Goal: Communication & Community: Connect with others

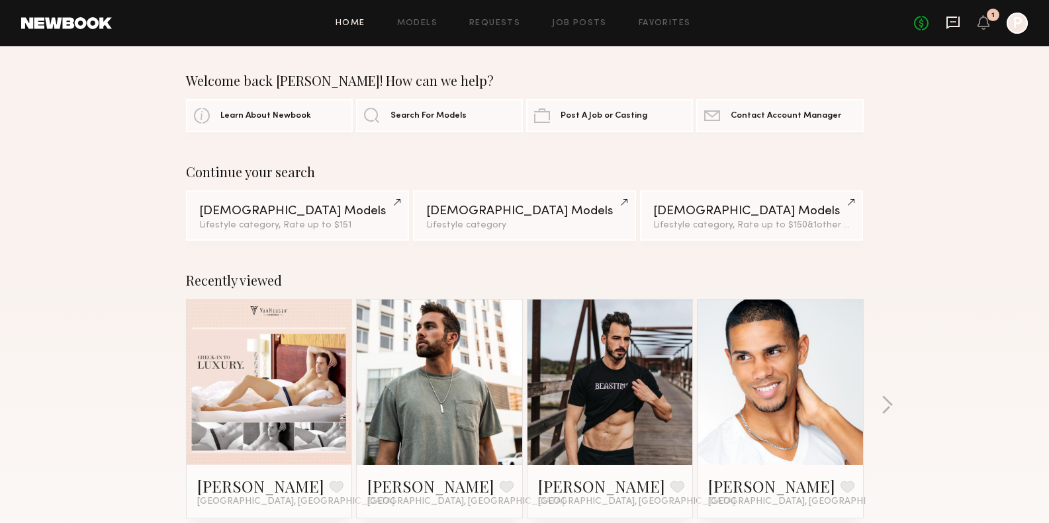
click at [952, 26] on icon at bounding box center [952, 23] width 13 height 13
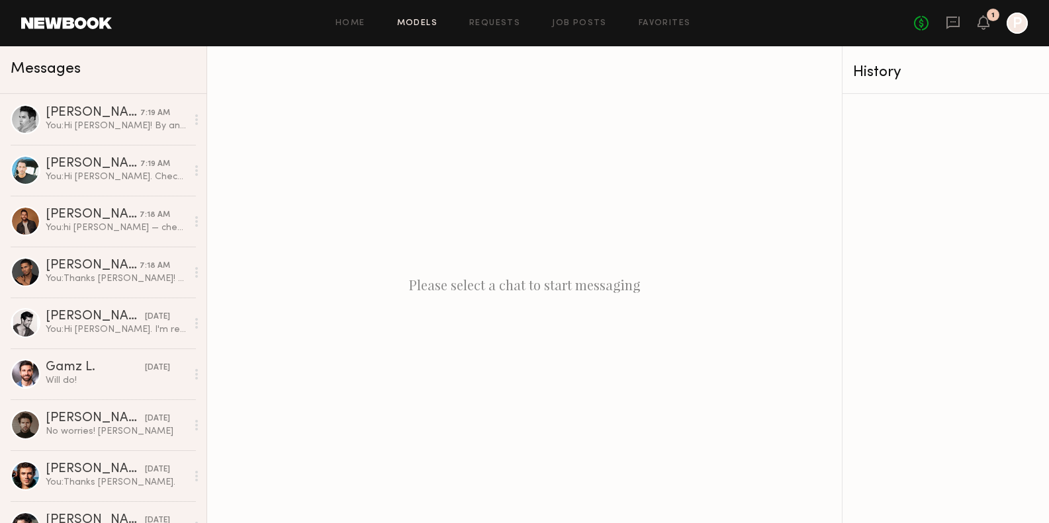
click at [406, 26] on link "Models" at bounding box center [417, 23] width 40 height 9
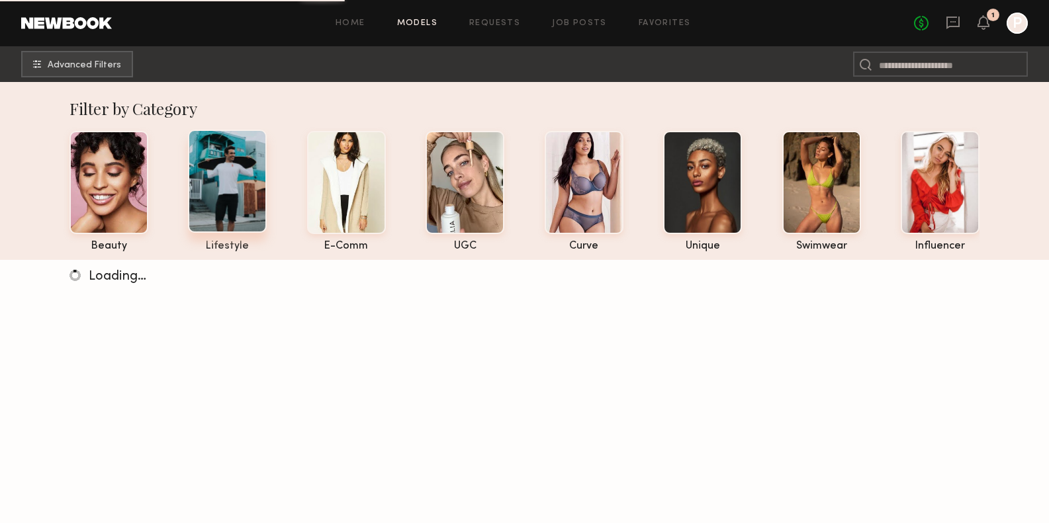
click at [230, 168] on div at bounding box center [227, 181] width 79 height 103
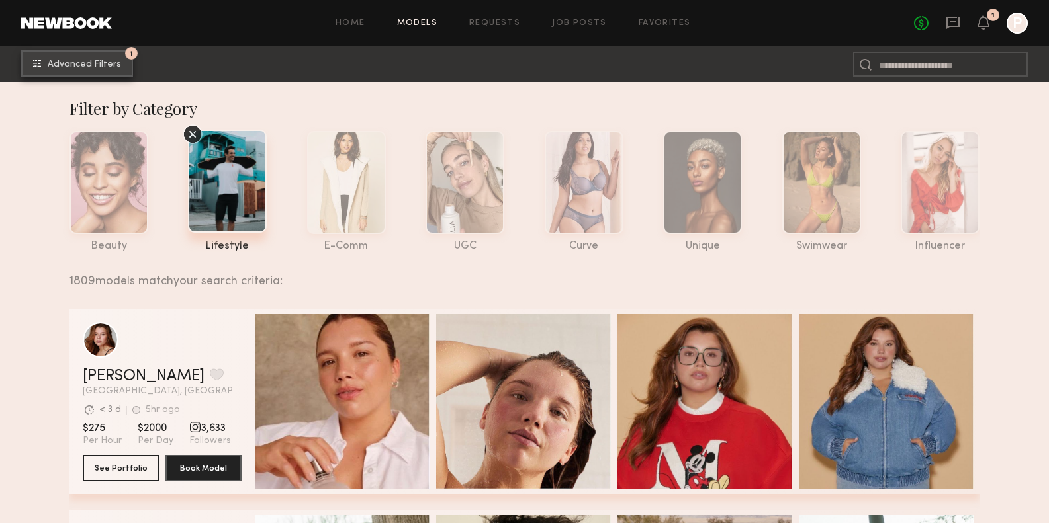
click at [72, 65] on span "Advanced Filters" at bounding box center [84, 64] width 73 height 9
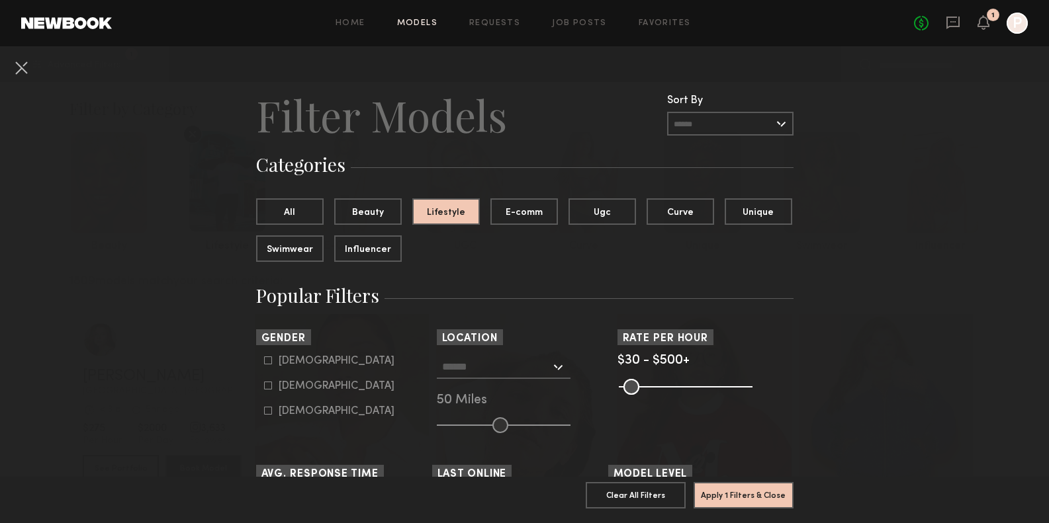
click at [265, 353] on nb-browse-filter "Gender Male Female Non-binary" at bounding box center [344, 374] width 176 height 88
click at [266, 359] on icon at bounding box center [268, 361] width 8 height 8
type input "*"
click at [545, 369] on input "text" at bounding box center [496, 366] width 109 height 22
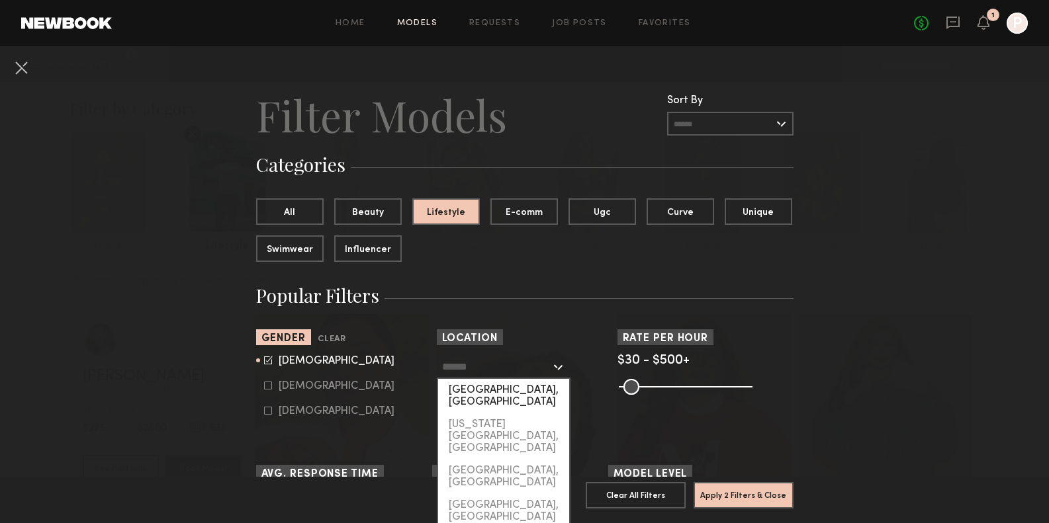
click at [529, 384] on div "[GEOGRAPHIC_DATA], [GEOGRAPHIC_DATA]" at bounding box center [503, 396] width 131 height 34
type input "**********"
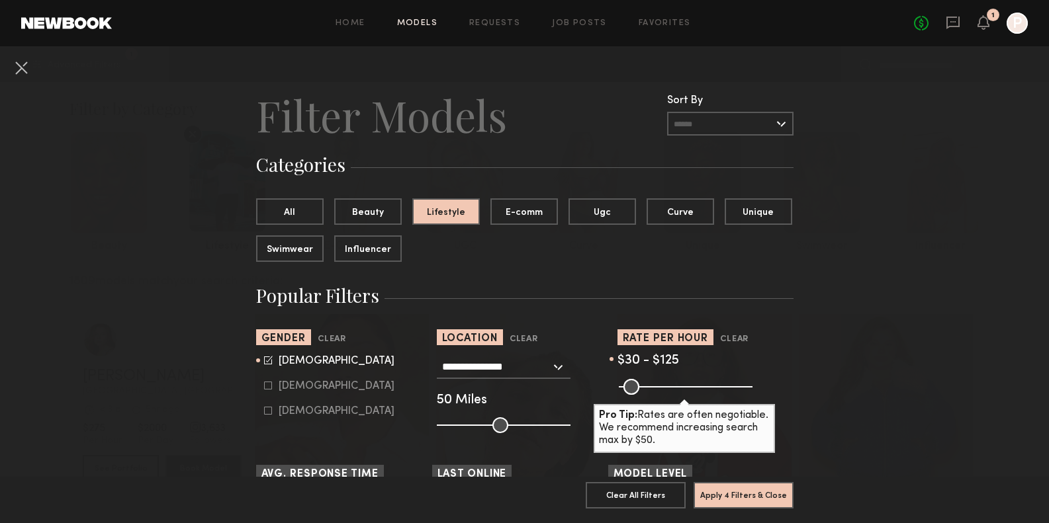
drag, startPoint x: 745, startPoint y: 393, endPoint x: 650, endPoint y: 392, distance: 95.3
type input "***"
click at [650, 392] on input "range" at bounding box center [686, 387] width 134 height 16
click at [783, 484] on button "Apply 4 Filters & Close" at bounding box center [743, 495] width 100 height 26
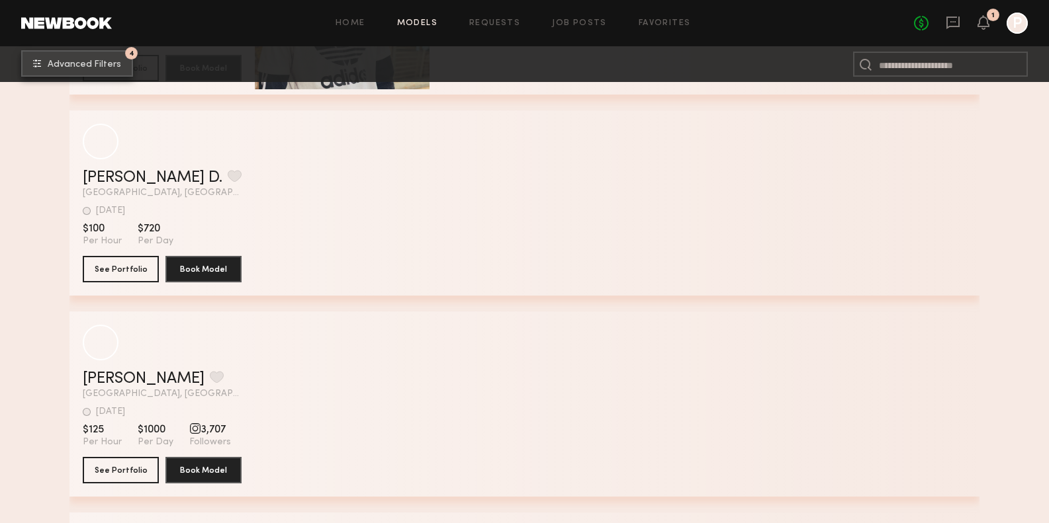
scroll to position [4667, 0]
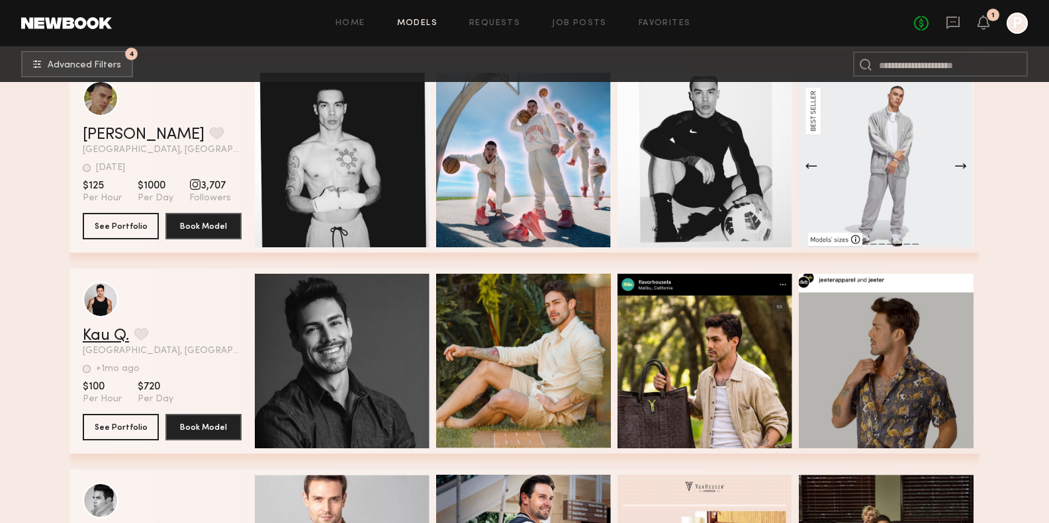
click at [97, 339] on link "Kau Q." at bounding box center [106, 336] width 46 height 16
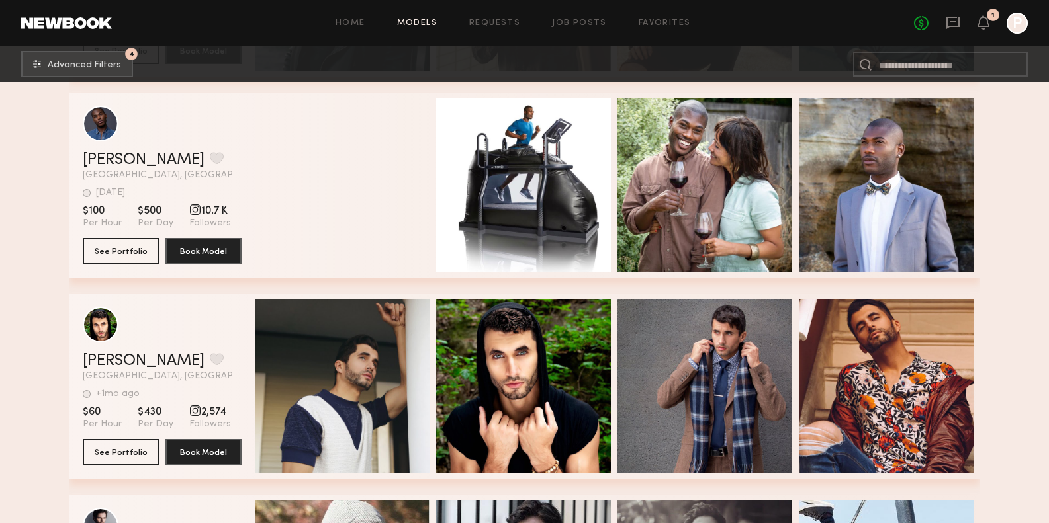
scroll to position [10184, 0]
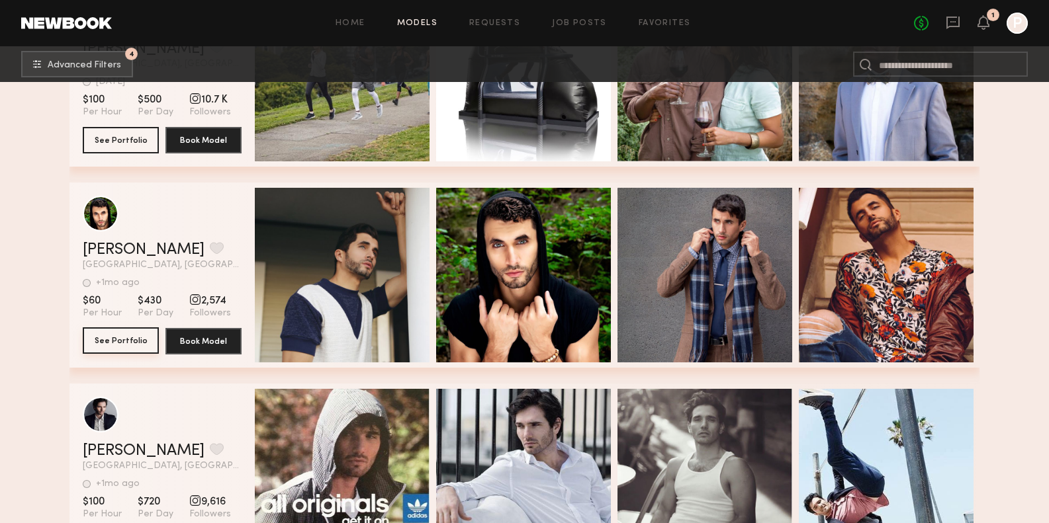
click at [93, 337] on button "See Portfolio" at bounding box center [121, 341] width 76 height 26
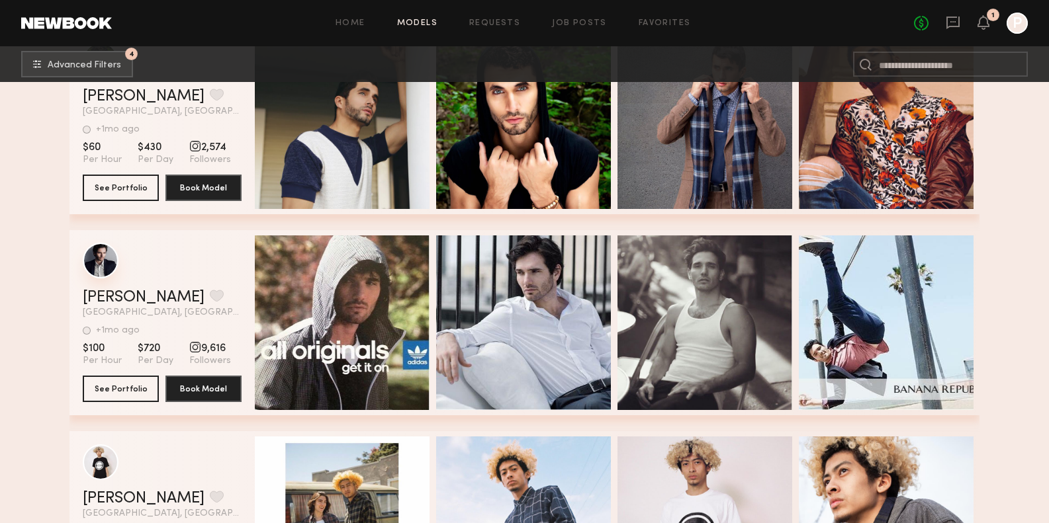
click at [103, 265] on div "grid" at bounding box center [101, 261] width 36 height 36
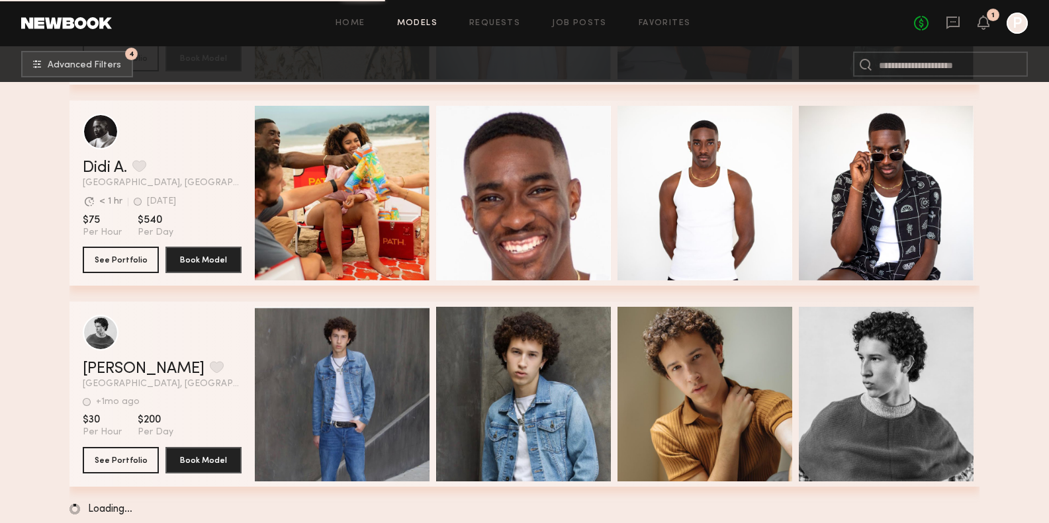
scroll to position [11888, 0]
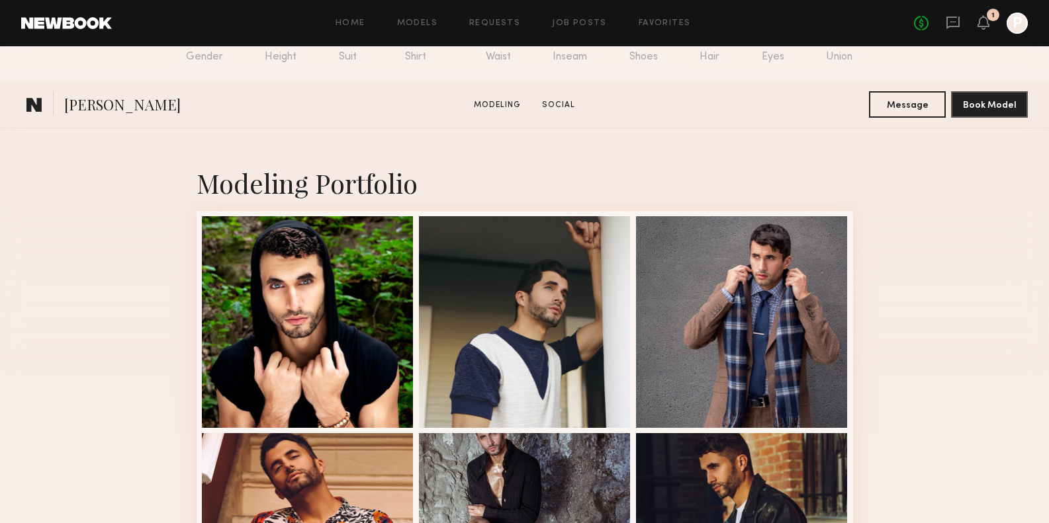
scroll to position [271, 0]
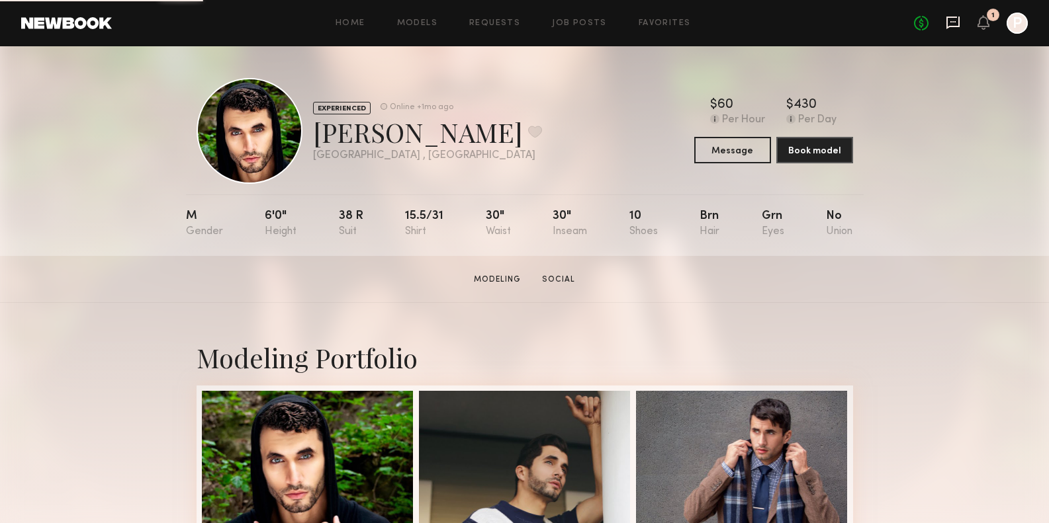
click at [952, 24] on icon at bounding box center [953, 22] width 15 height 15
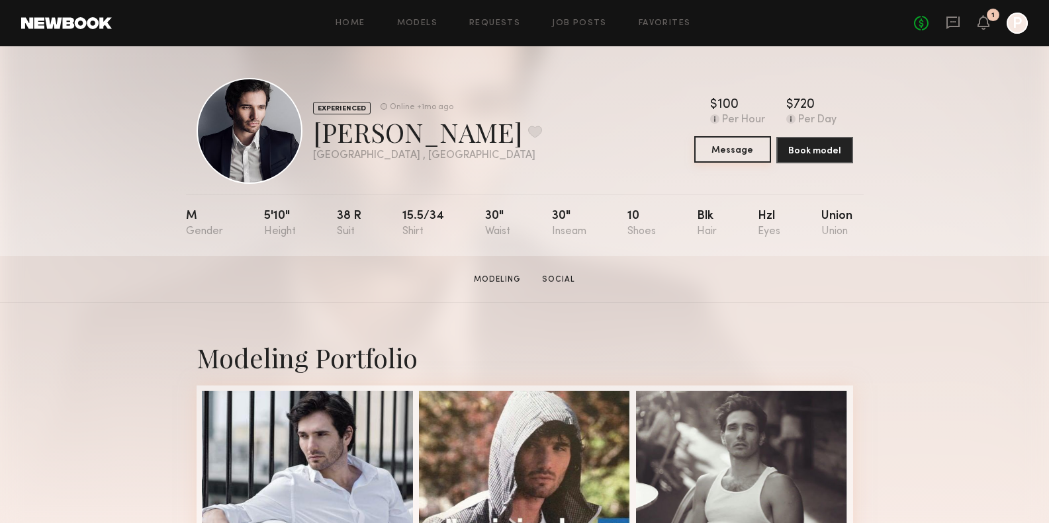
click at [707, 150] on button "Message" at bounding box center [732, 149] width 77 height 26
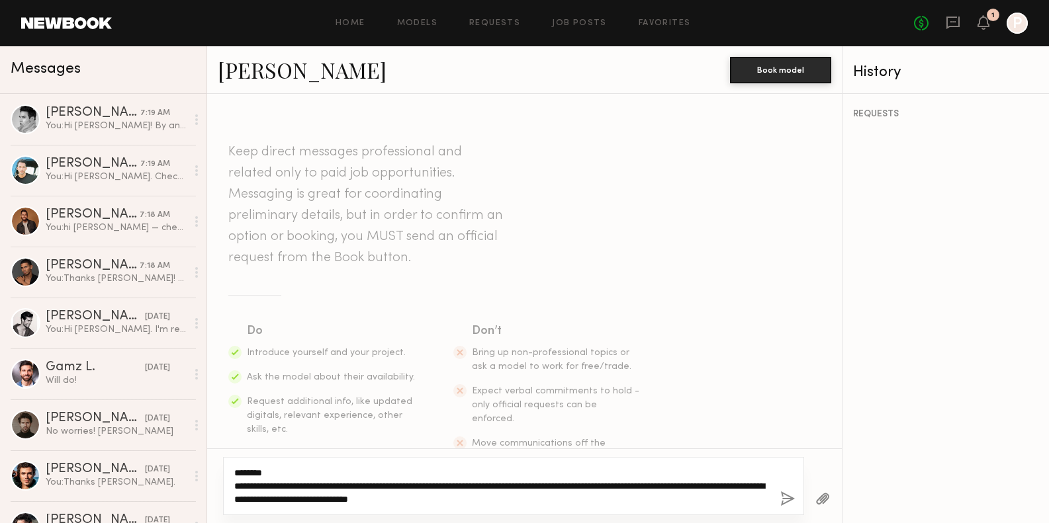
click at [525, 467] on textarea "**********" at bounding box center [501, 486] width 535 height 40
click at [562, 496] on textarea "**********" at bounding box center [501, 486] width 535 height 40
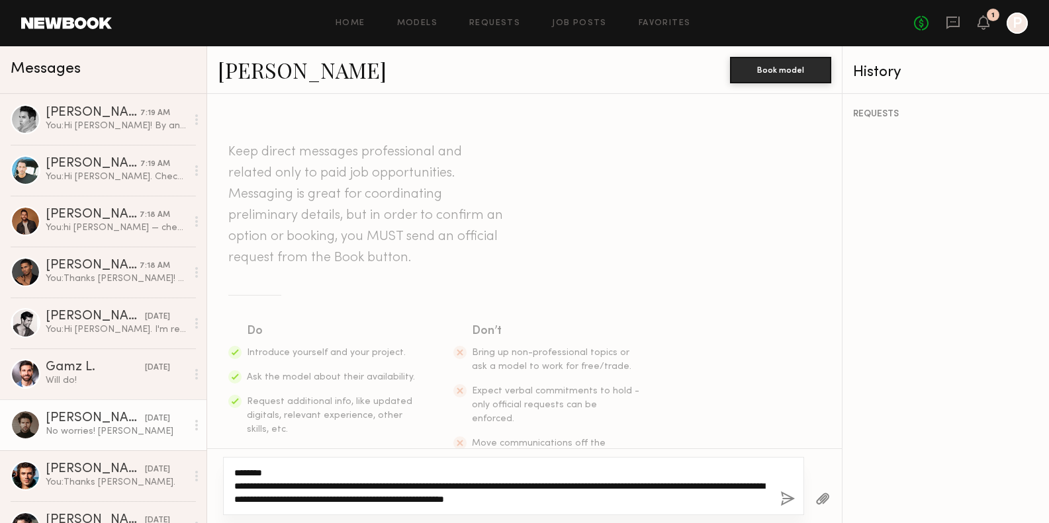
drag, startPoint x: 717, startPoint y: 500, endPoint x: 150, endPoint y: 421, distance: 572.6
click at [150, 421] on div "Messages Norbert B. 7:19 AM You: Hi Norbert! By any chance, are you free to sho…" at bounding box center [524, 284] width 1049 height 477
type textarea "**********"
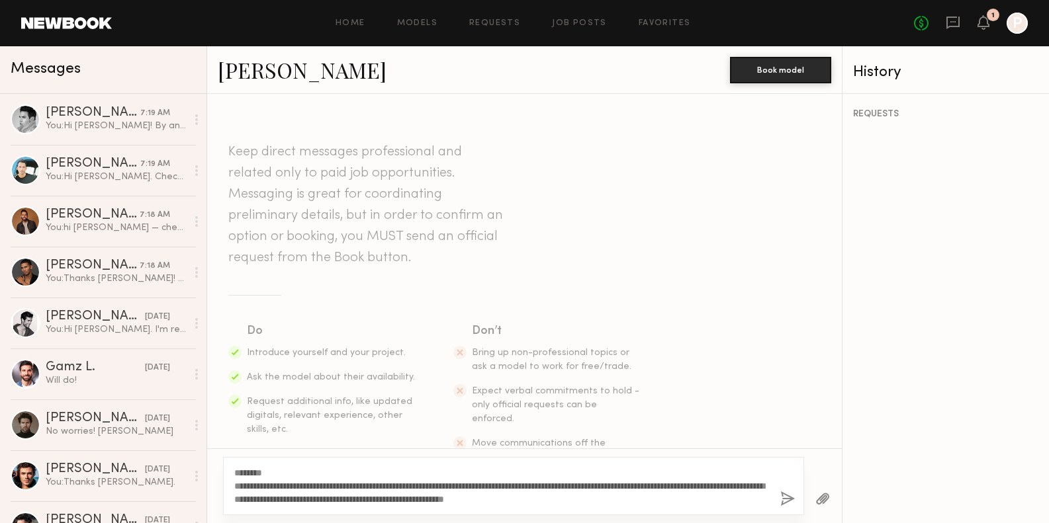
click at [781, 496] on button "button" at bounding box center [787, 500] width 15 height 17
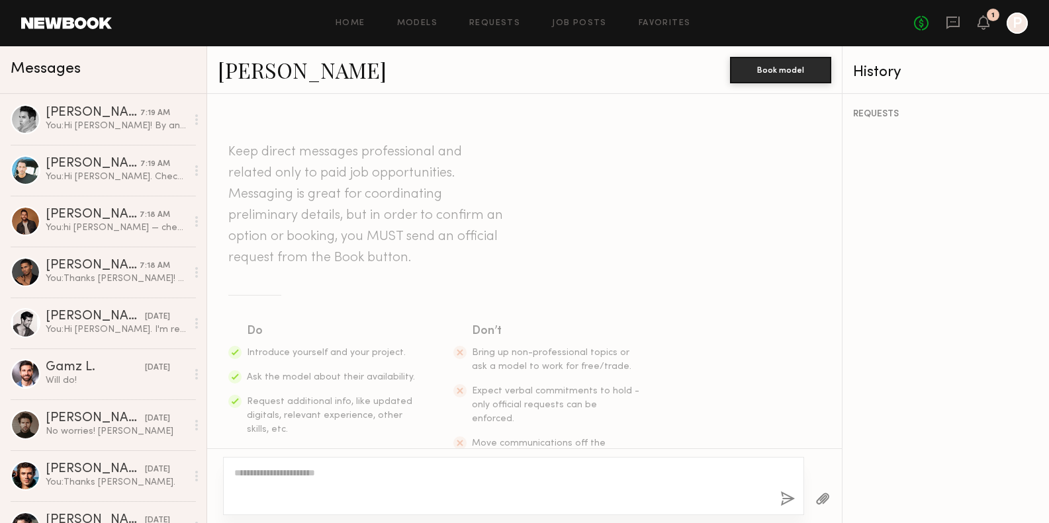
scroll to position [251, 0]
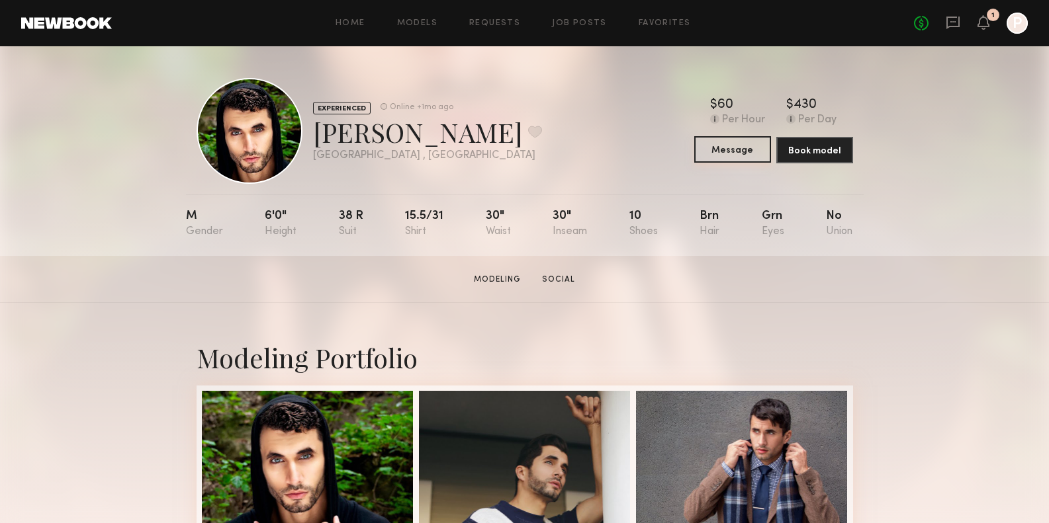
click at [711, 150] on button "Message" at bounding box center [732, 149] width 77 height 26
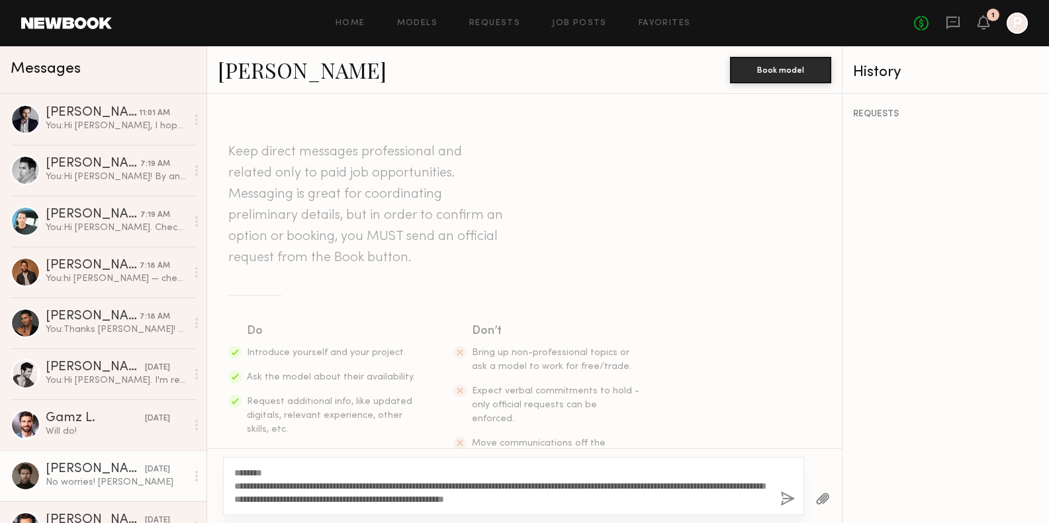
drag, startPoint x: 283, startPoint y: 474, endPoint x: 167, endPoint y: 472, distance: 115.8
click at [167, 472] on div "Messages Tomi D. 11:01 AM You: Hi Tomi, I hope all is well. I'm reaching out on…" at bounding box center [524, 284] width 1049 height 477
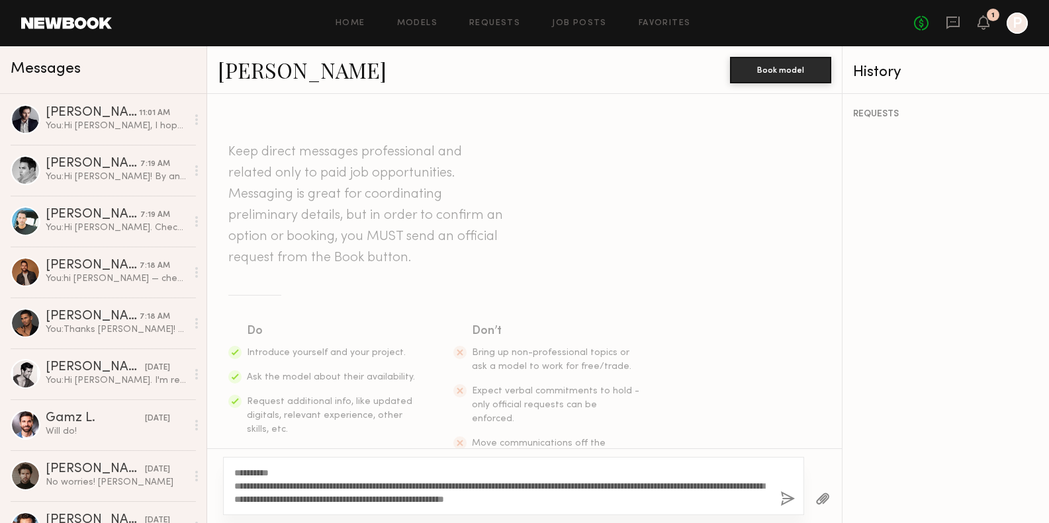
click at [574, 497] on textarea "**********" at bounding box center [501, 486] width 535 height 40
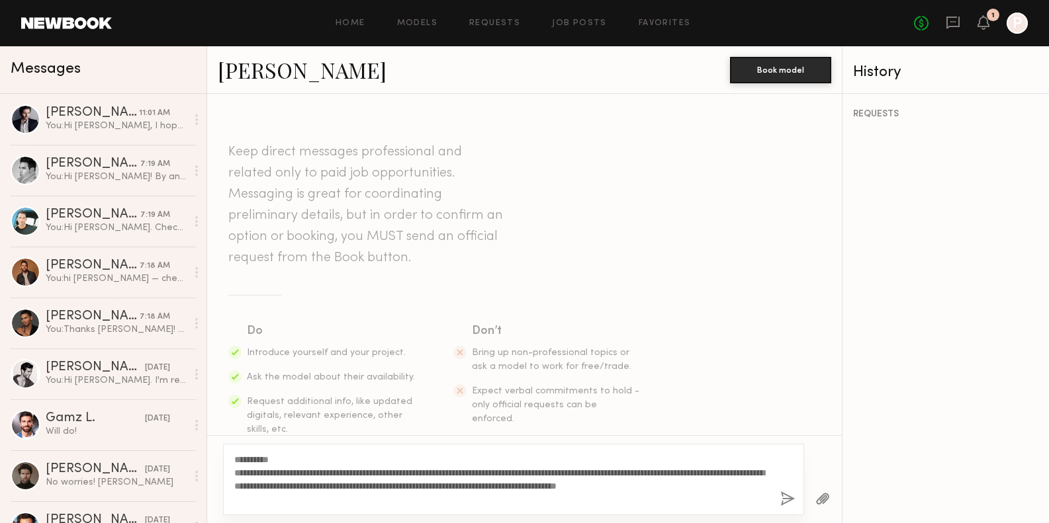
click at [565, 484] on textarea "**********" at bounding box center [501, 479] width 535 height 53
type textarea "**********"
click at [777, 490] on div "**********" at bounding box center [513, 479] width 581 height 71
click at [786, 502] on button "button" at bounding box center [787, 500] width 15 height 17
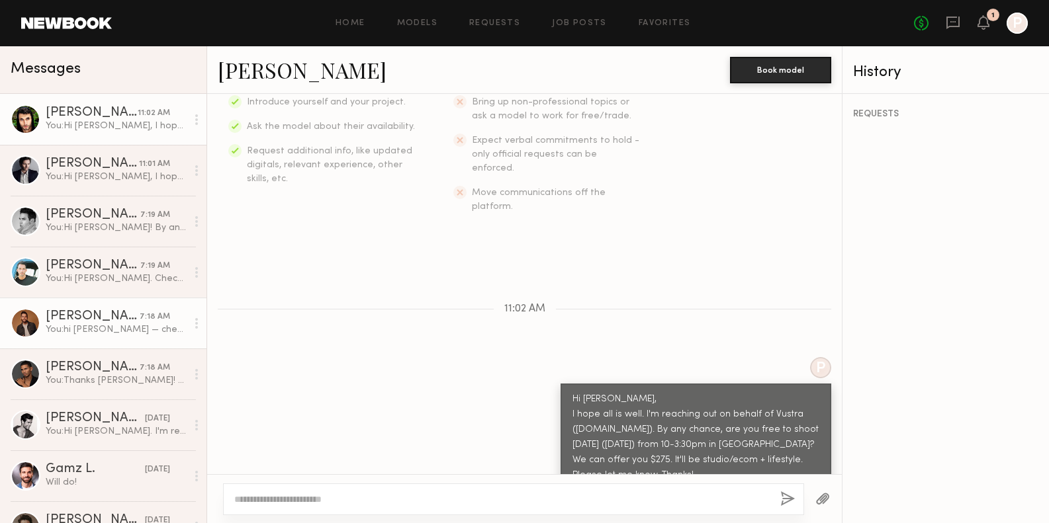
scroll to position [131, 0]
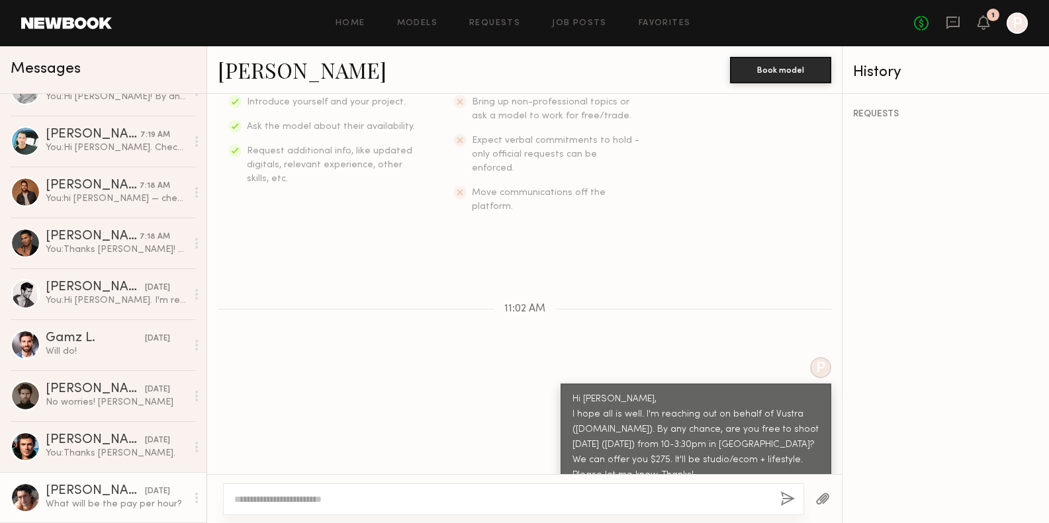
click at [88, 500] on div "What will be the pay per hour?" at bounding box center [116, 504] width 141 height 13
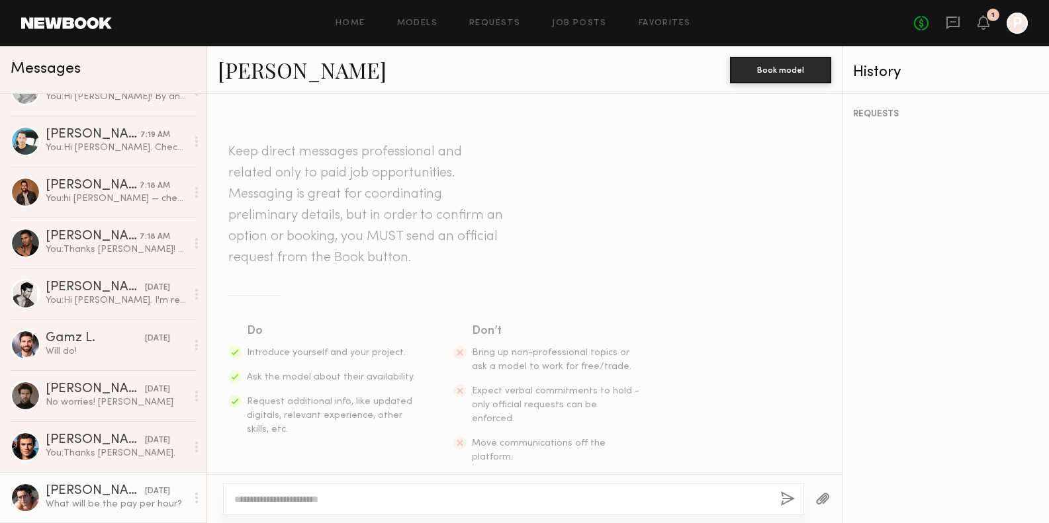
click at [245, 84] on div "Pablo V. Book model" at bounding box center [524, 70] width 635 height 48
click at [245, 71] on link "Pablo V." at bounding box center [302, 70] width 169 height 28
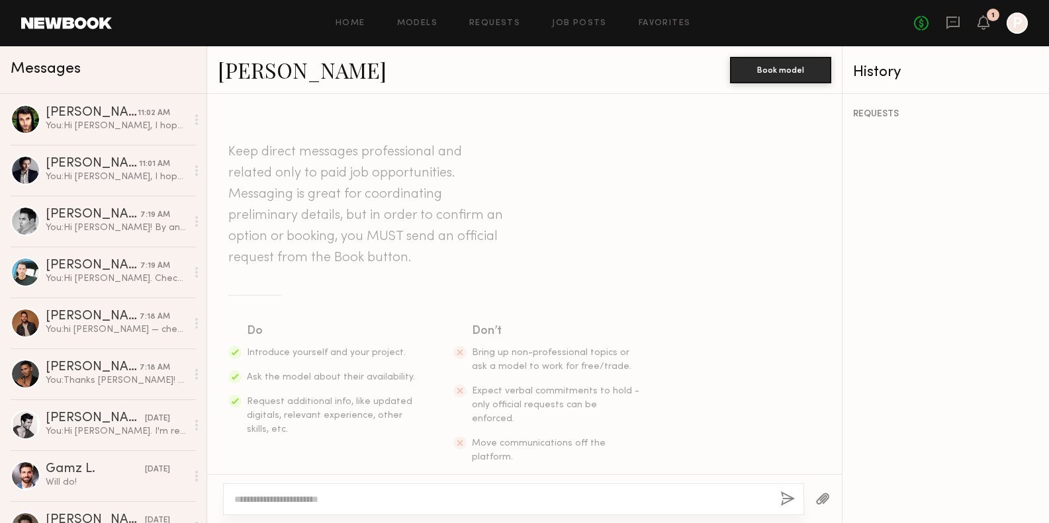
click at [71, 28] on link at bounding box center [66, 23] width 91 height 12
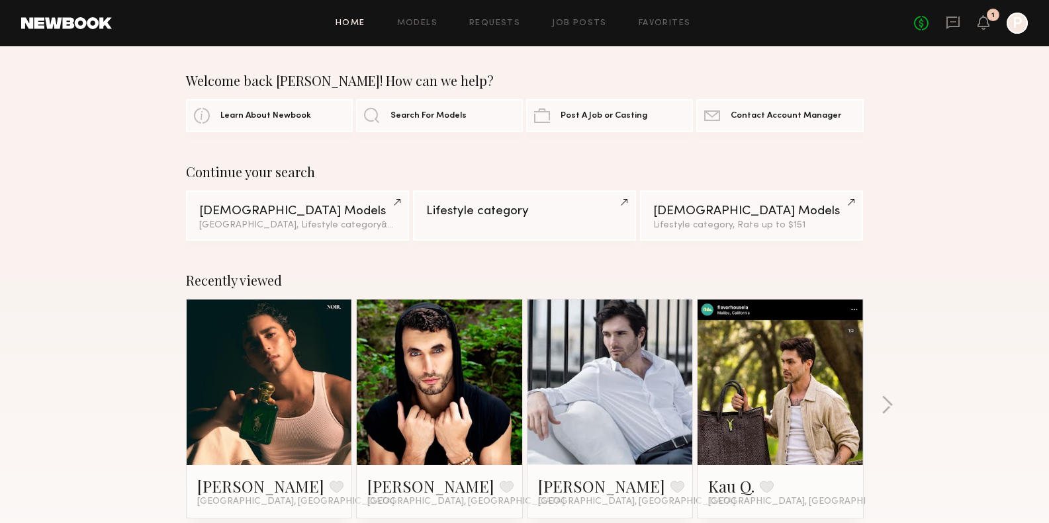
click at [936, 20] on div "No fees up to $5,000 1 P" at bounding box center [971, 23] width 114 height 21
click at [952, 21] on icon at bounding box center [952, 21] width 5 height 1
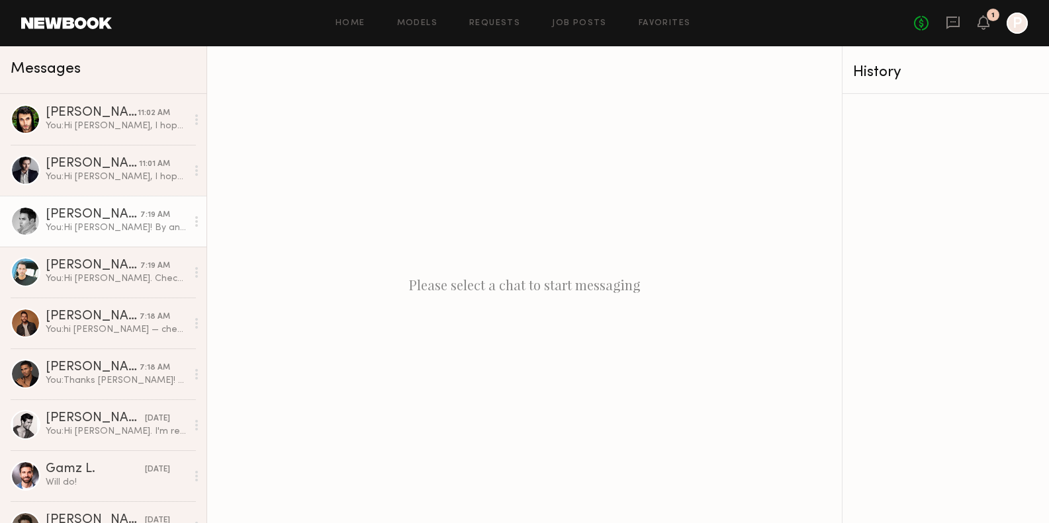
click at [104, 227] on div "You: Hi [PERSON_NAME]! By any chance, are you free to shoot [DATE] in downtown …" at bounding box center [116, 228] width 141 height 13
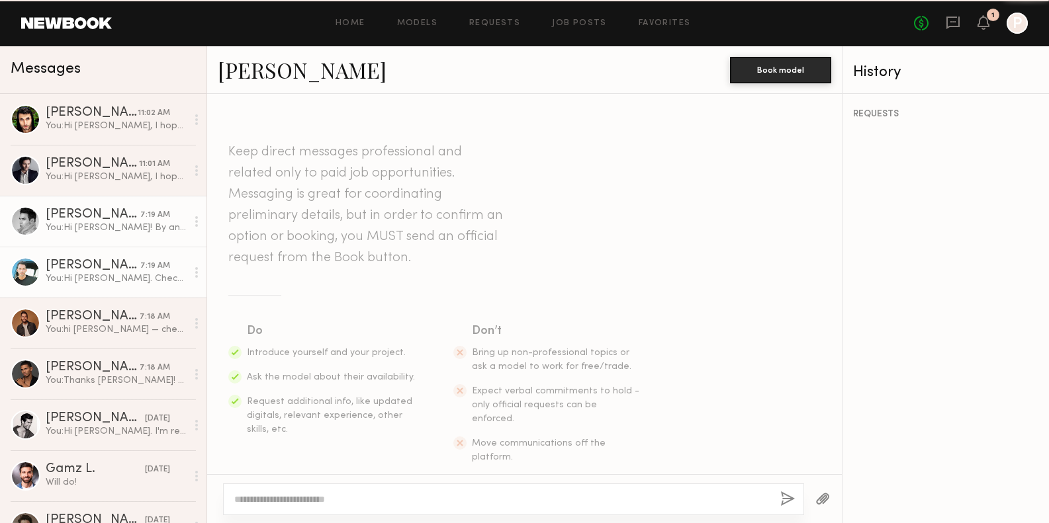
scroll to position [1171, 0]
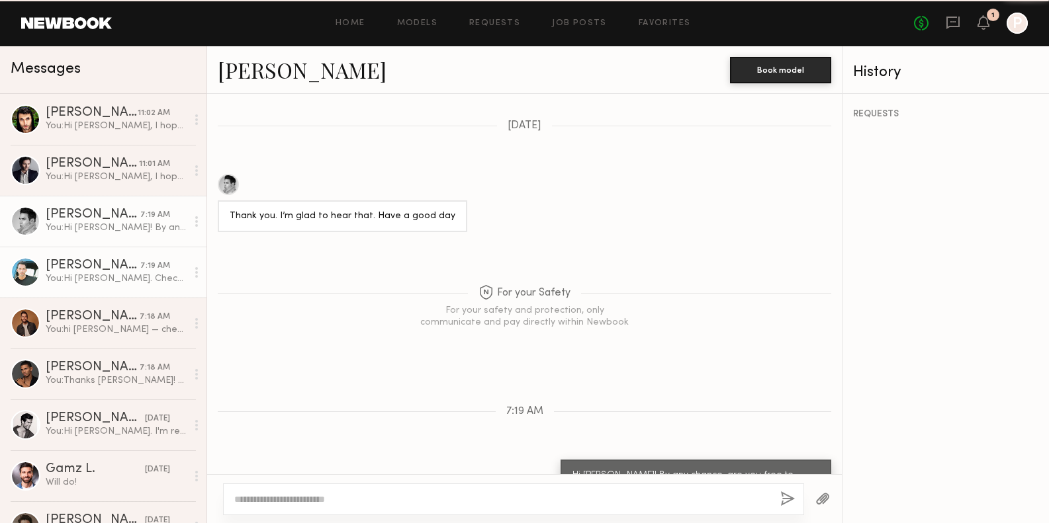
click at [89, 265] on div "[PERSON_NAME]" at bounding box center [93, 265] width 95 height 13
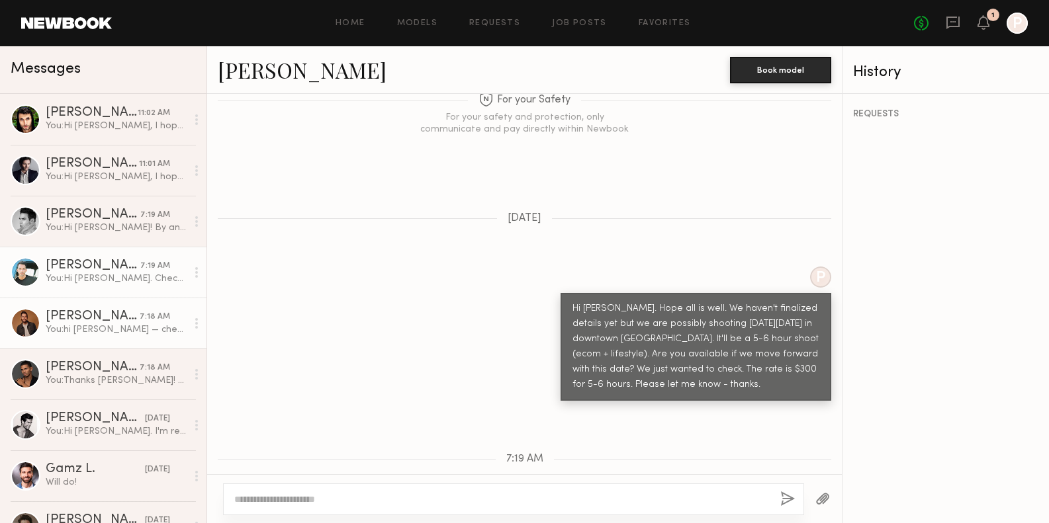
scroll to position [1190, 0]
click at [81, 312] on div "[PERSON_NAME]" at bounding box center [93, 316] width 94 height 13
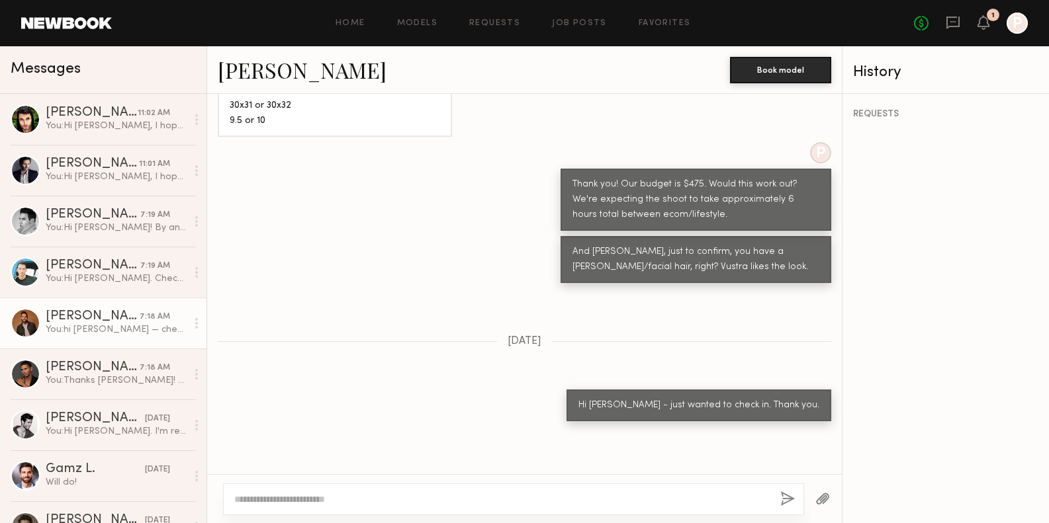
scroll to position [1394, 0]
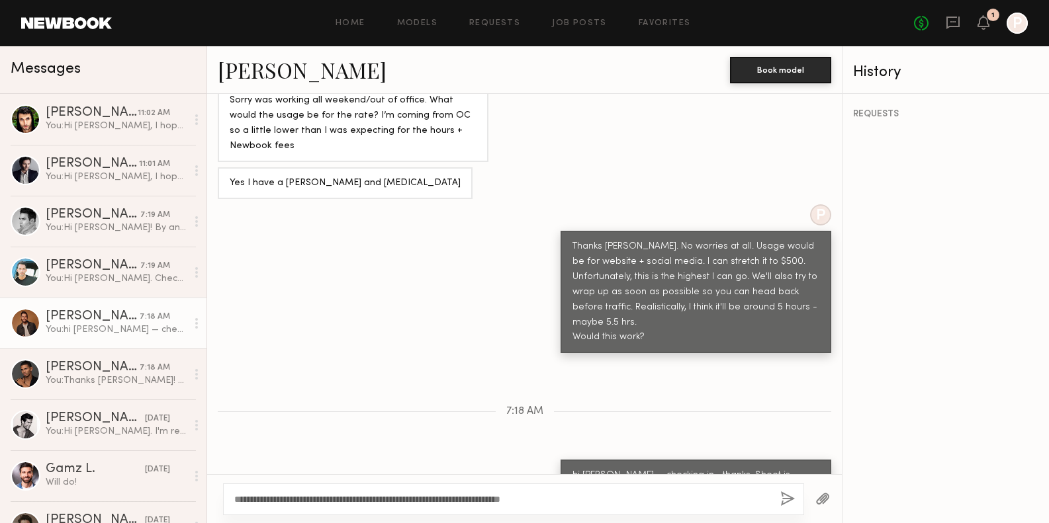
type textarea "**********"
click at [788, 504] on button "button" at bounding box center [787, 500] width 15 height 17
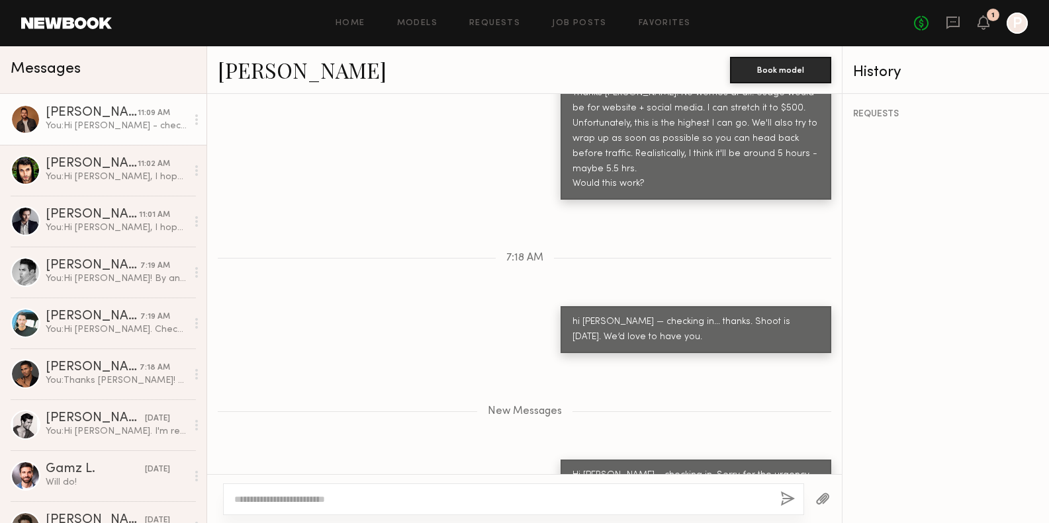
click at [311, 76] on link "[PERSON_NAME]" at bounding box center [302, 70] width 169 height 28
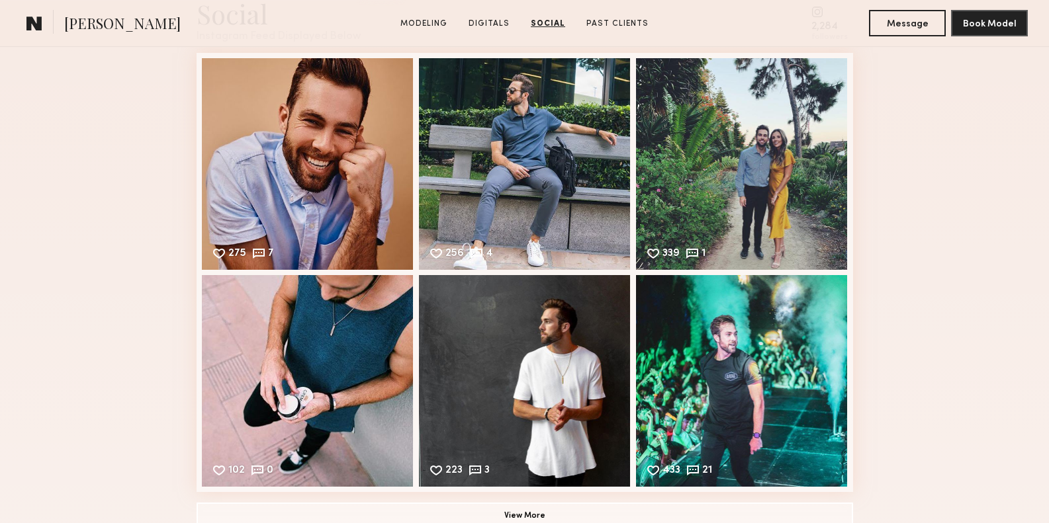
scroll to position [1769, 0]
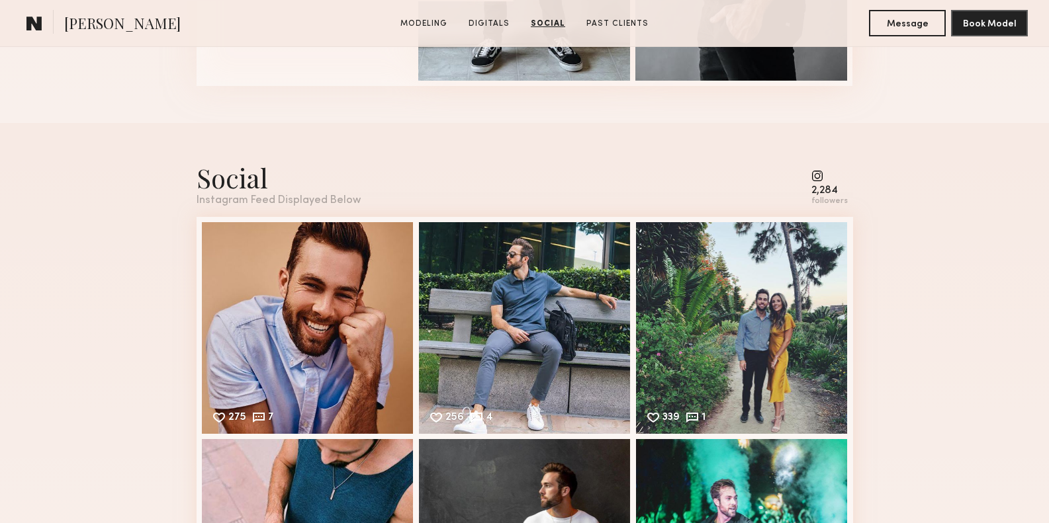
click at [821, 178] on common-icon at bounding box center [829, 176] width 36 height 12
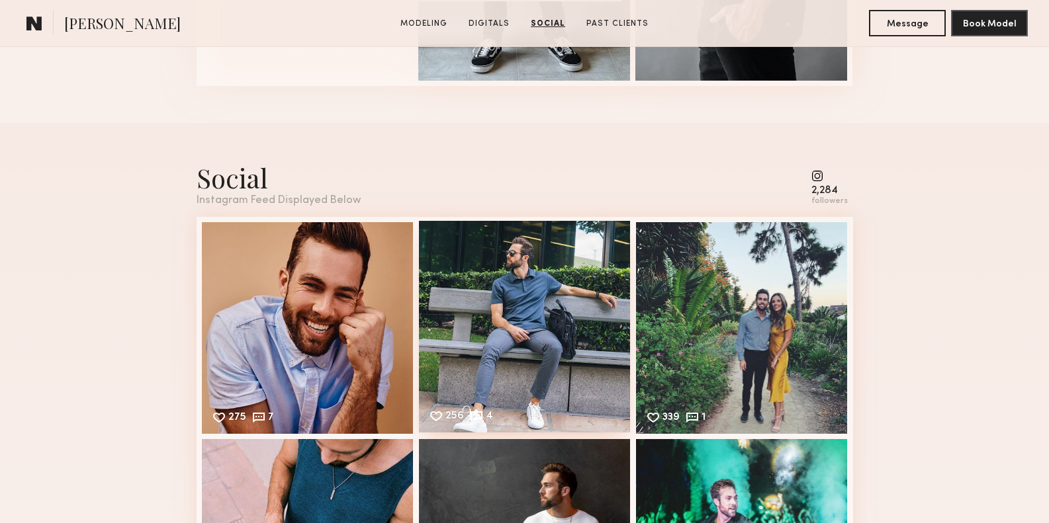
click at [480, 288] on div "256 4 Likes & comments displayed to show model’s engagement" at bounding box center [525, 327] width 212 height 212
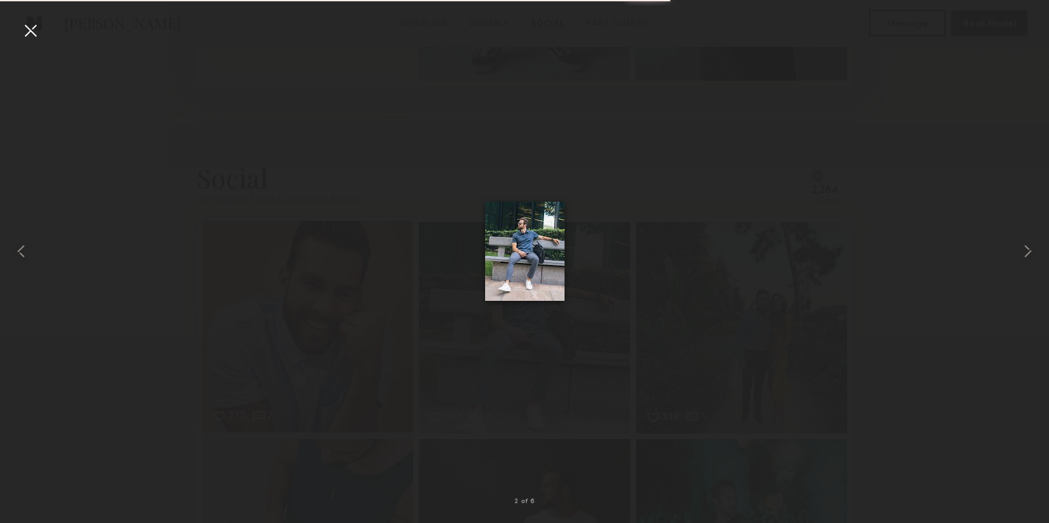
click at [289, 308] on div "275 7 Likes & comments displayed to show model’s engagement" at bounding box center [308, 327] width 212 height 212
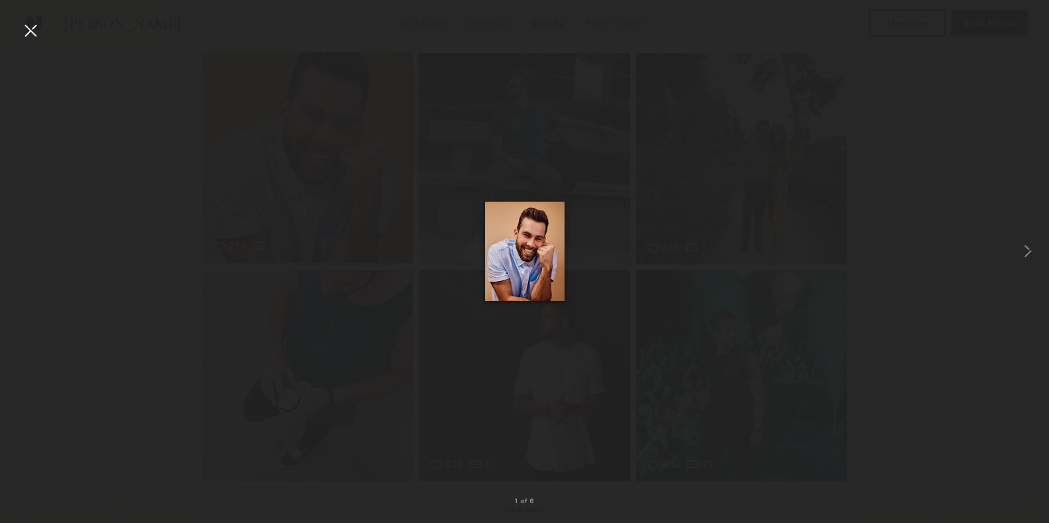
scroll to position [2035, 0]
click at [484, 412] on button "View More" at bounding box center [525, 414] width 656 height 26
click at [823, 255] on common-icon at bounding box center [829, 257] width 36 height 12
click at [815, 255] on common-icon at bounding box center [829, 257] width 36 height 12
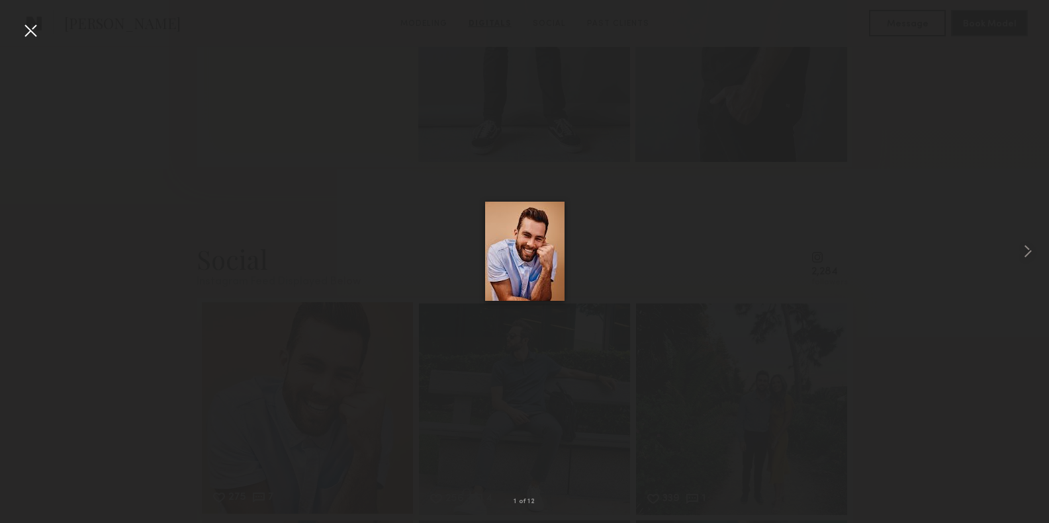
click at [298, 345] on div "275 7 Likes & comments displayed to show model’s engagement" at bounding box center [308, 408] width 212 height 212
click at [958, 24] on icon at bounding box center [952, 23] width 13 height 13
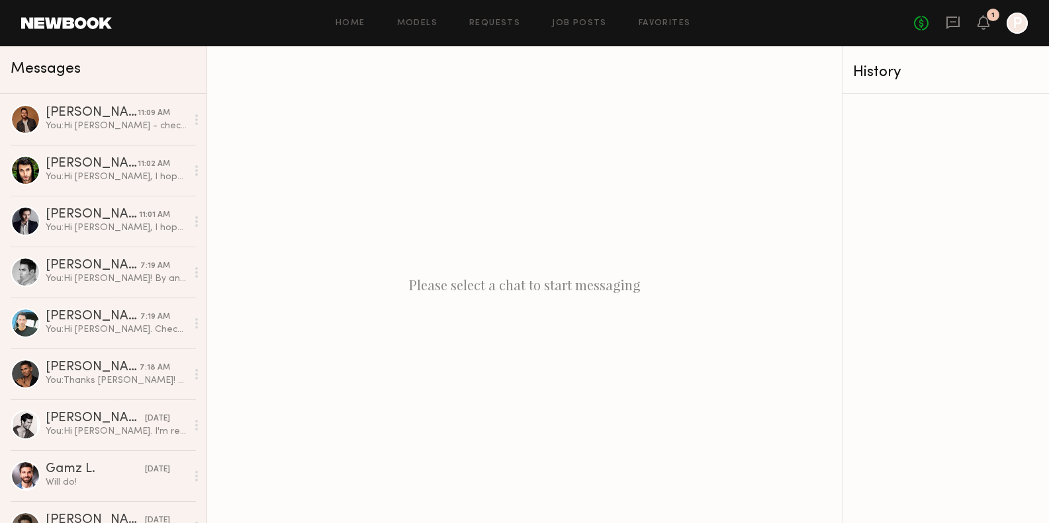
click at [56, 13] on header "Home Models Requests Job Posts Favorites Sign Out No fees up to $5,000 1 P" at bounding box center [524, 23] width 1049 height 46
click at [50, 27] on link at bounding box center [66, 23] width 91 height 12
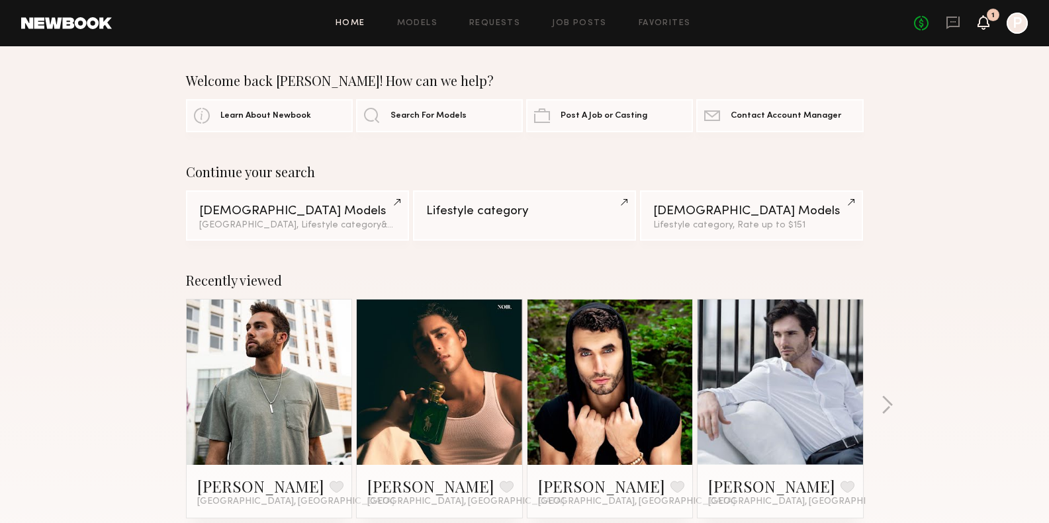
click at [983, 26] on icon at bounding box center [983, 21] width 11 height 9
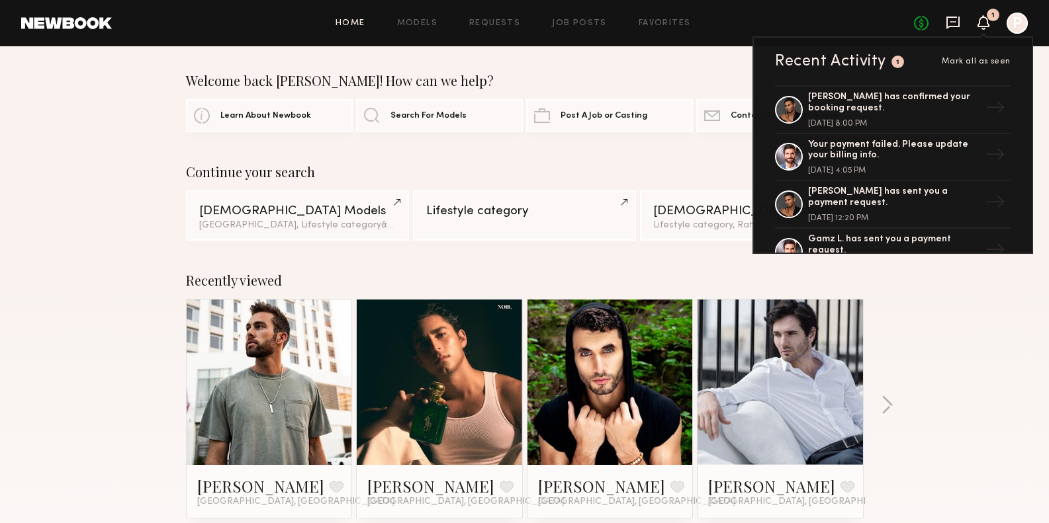
click at [953, 28] on icon at bounding box center [953, 22] width 15 height 15
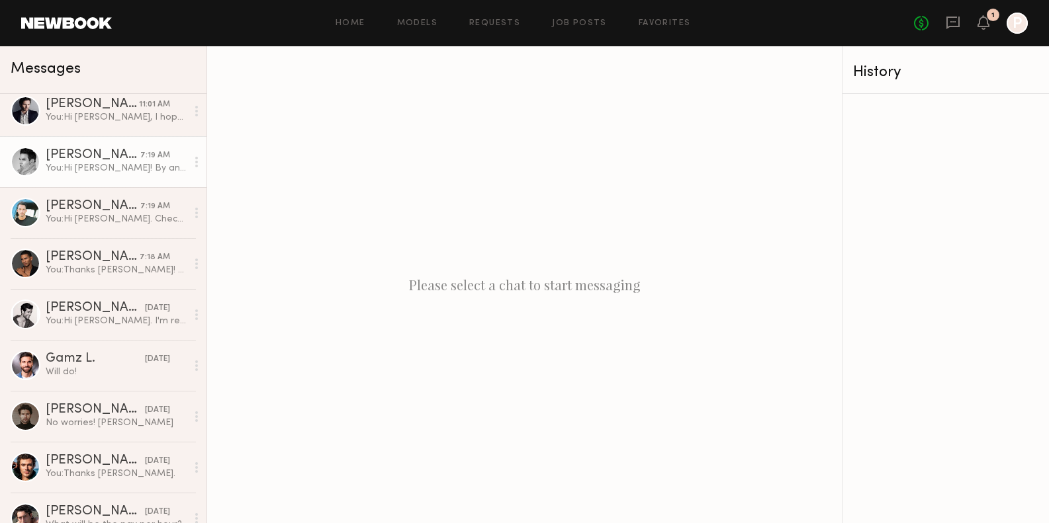
scroll to position [131, 0]
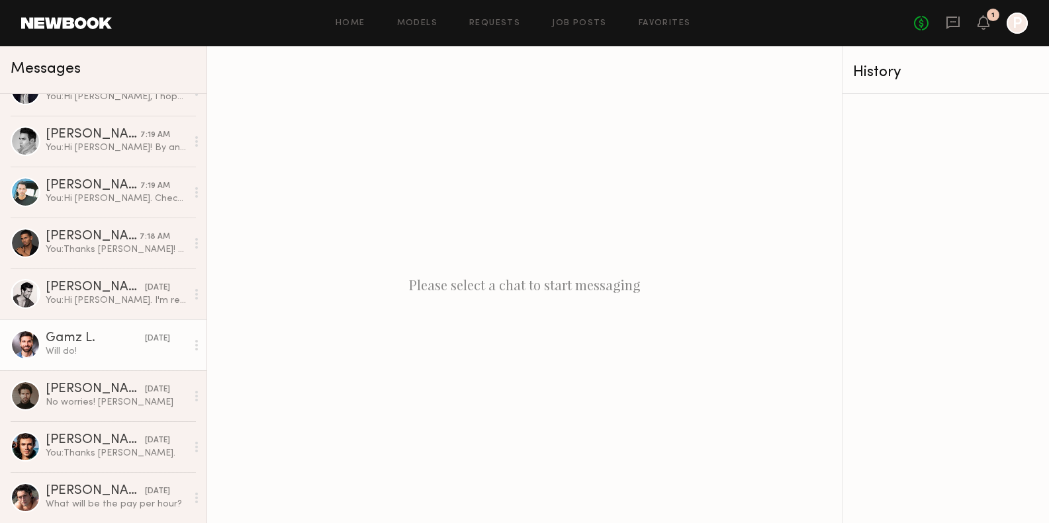
click at [92, 336] on div "Gamz L." at bounding box center [95, 338] width 99 height 13
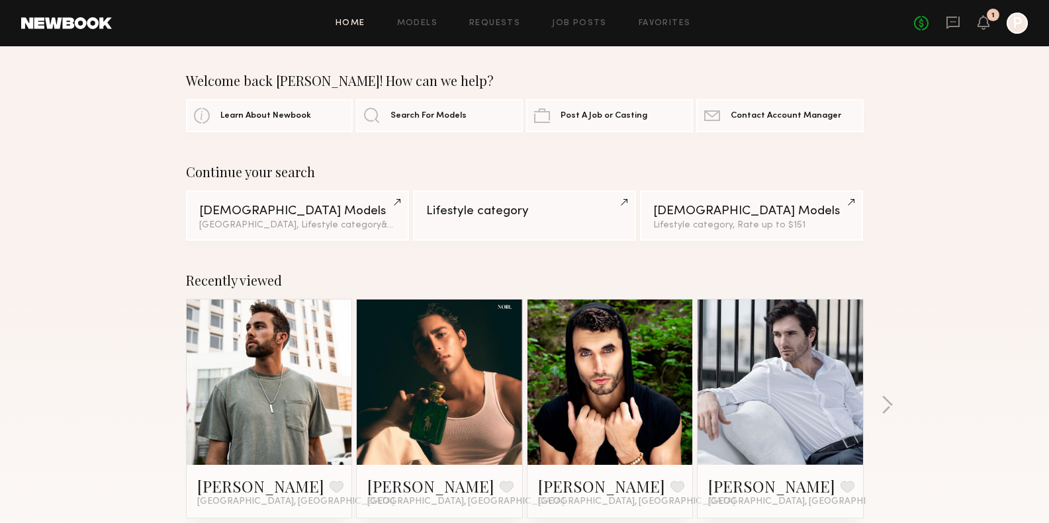
click at [952, 30] on link at bounding box center [953, 23] width 15 height 17
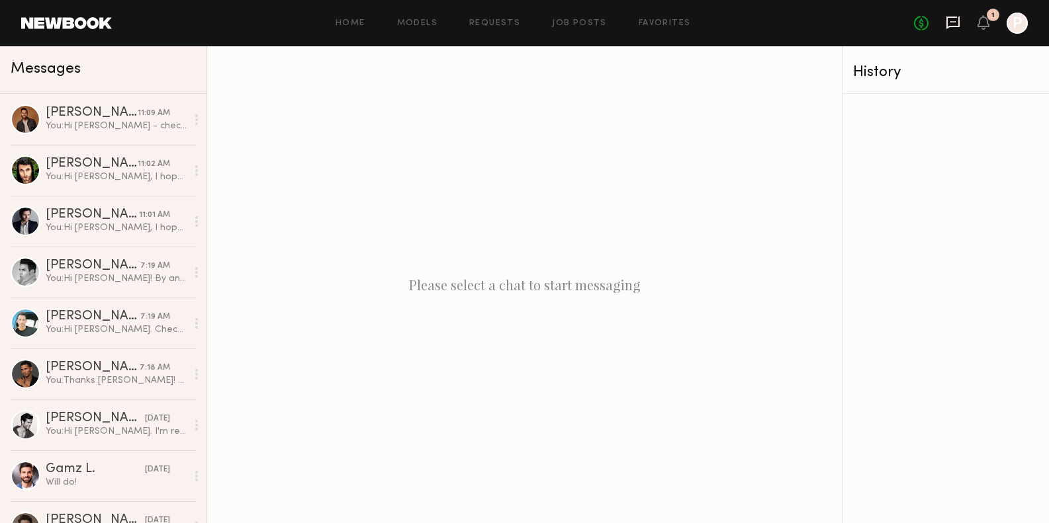
click at [959, 24] on icon at bounding box center [952, 23] width 13 height 13
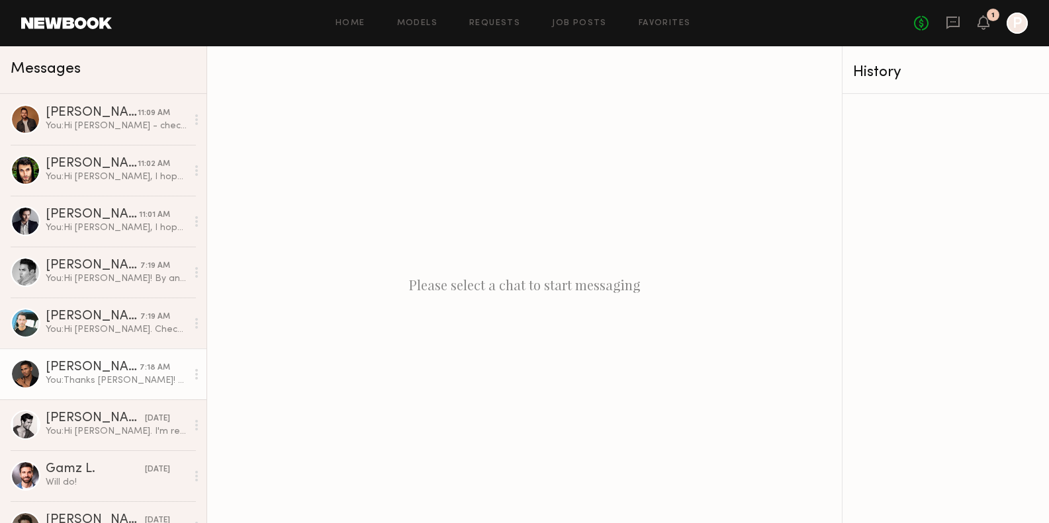
click at [88, 375] on div "You: Thanks [PERSON_NAME]! A few asks: 1) If you have a few nicely fitted jeans…" at bounding box center [116, 381] width 141 height 13
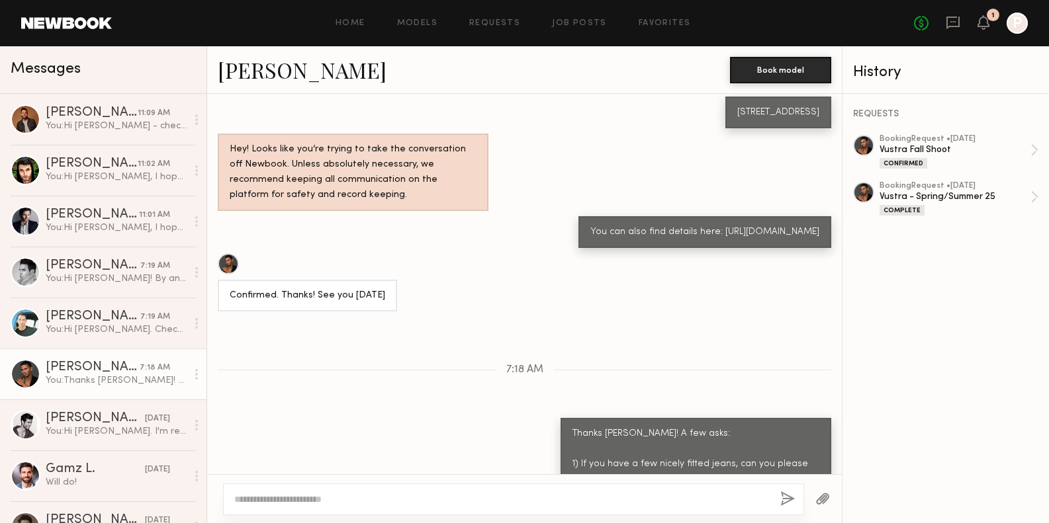
scroll to position [825, 0]
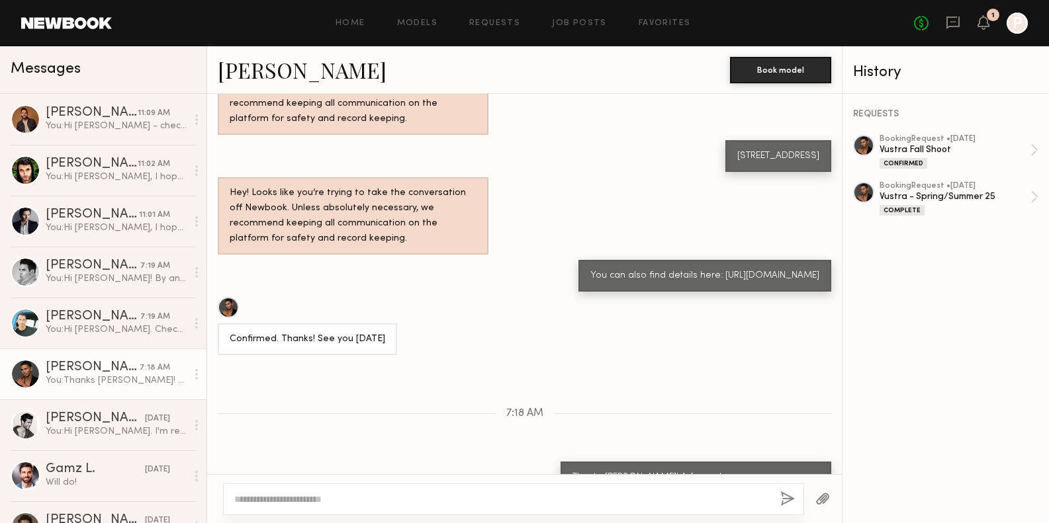
click at [688, 284] on div "You can also find details here: [URL][DOMAIN_NAME]" at bounding box center [704, 276] width 229 height 15
click at [688, 284] on div "You can also find details here: https://www.peerspace.com/invite/pid-H1a-gj2qeg" at bounding box center [704, 276] width 229 height 15
drag, startPoint x: 709, startPoint y: 169, endPoint x: 826, endPoint y: 188, distance: 117.9
click at [826, 172] on div "719 S Los Angeles St, #602 Los Angeles, CA, 90014" at bounding box center [778, 156] width 106 height 32
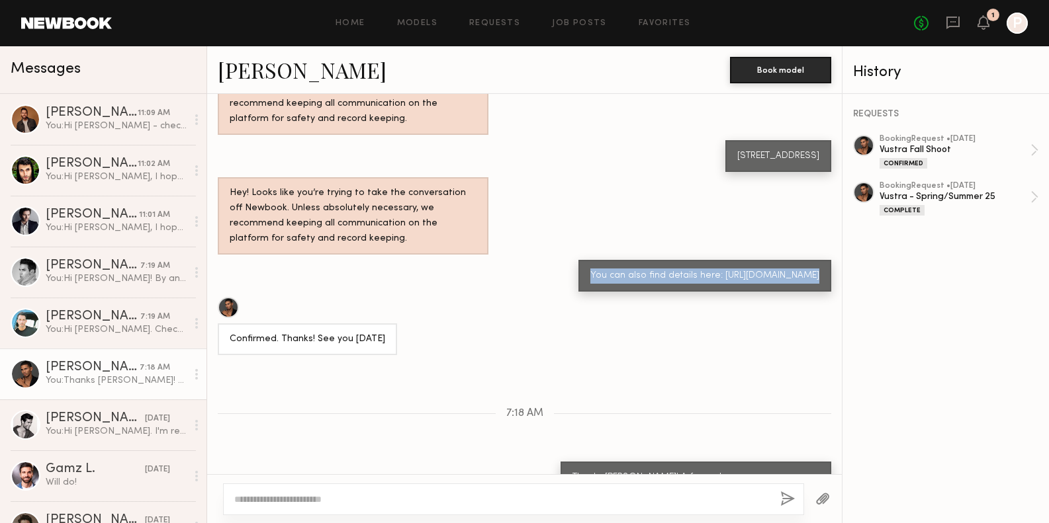
copy div "719 S Los Angeles St, #602 Los Angeles, CA, 90014"
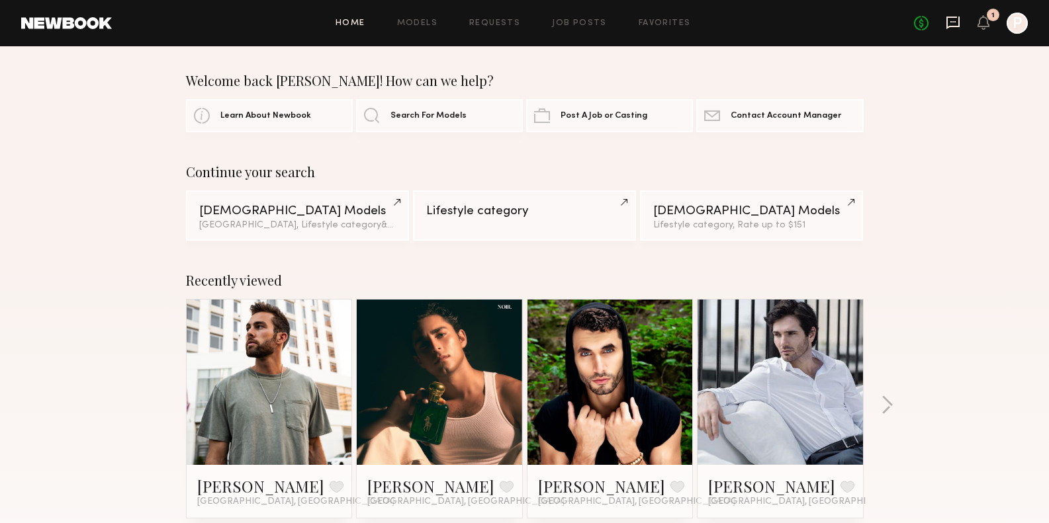
click at [954, 25] on icon at bounding box center [953, 22] width 15 height 15
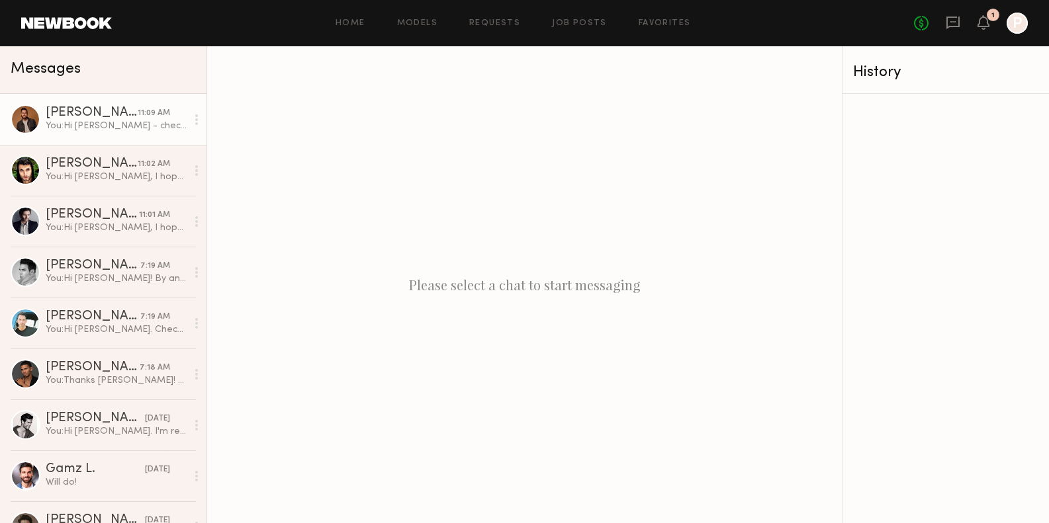
click at [114, 123] on div "You: Hi [PERSON_NAME] - checking in. Sorry for the urgency here. But need to fi…" at bounding box center [116, 126] width 141 height 13
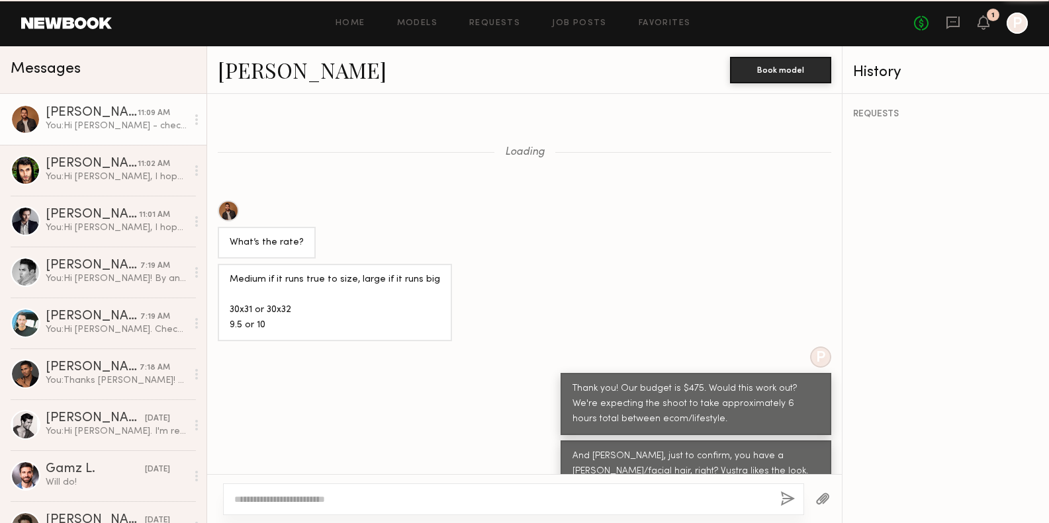
scroll to position [752, 0]
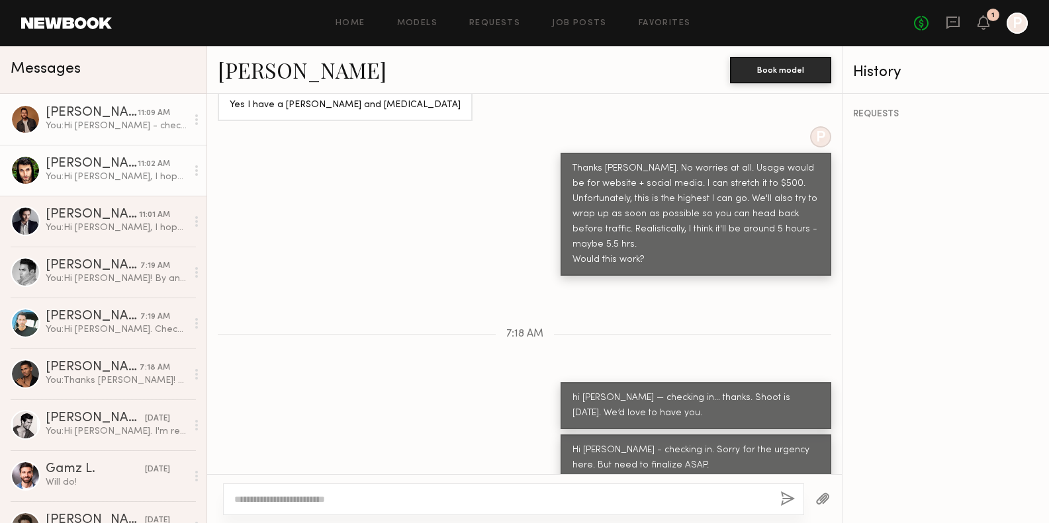
click at [107, 163] on div "[PERSON_NAME]" at bounding box center [92, 163] width 92 height 13
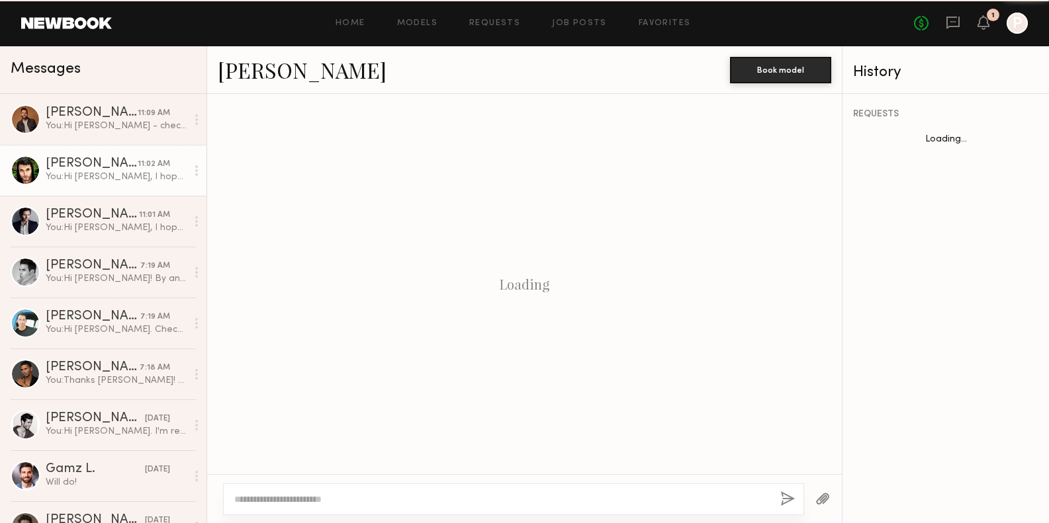
scroll to position [251, 0]
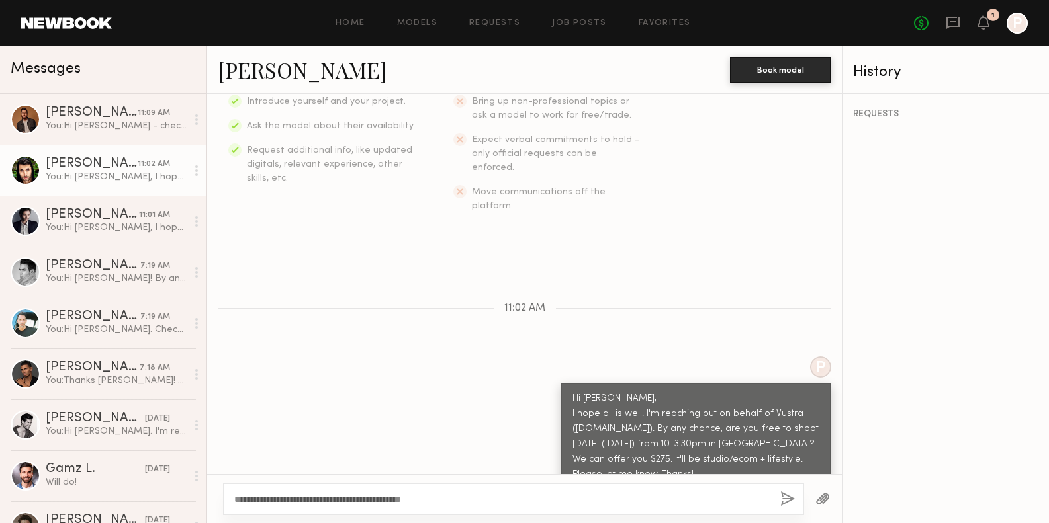
click at [347, 495] on textarea "**********" at bounding box center [501, 499] width 535 height 13
type textarea "**********"
click at [785, 503] on button "button" at bounding box center [787, 500] width 15 height 17
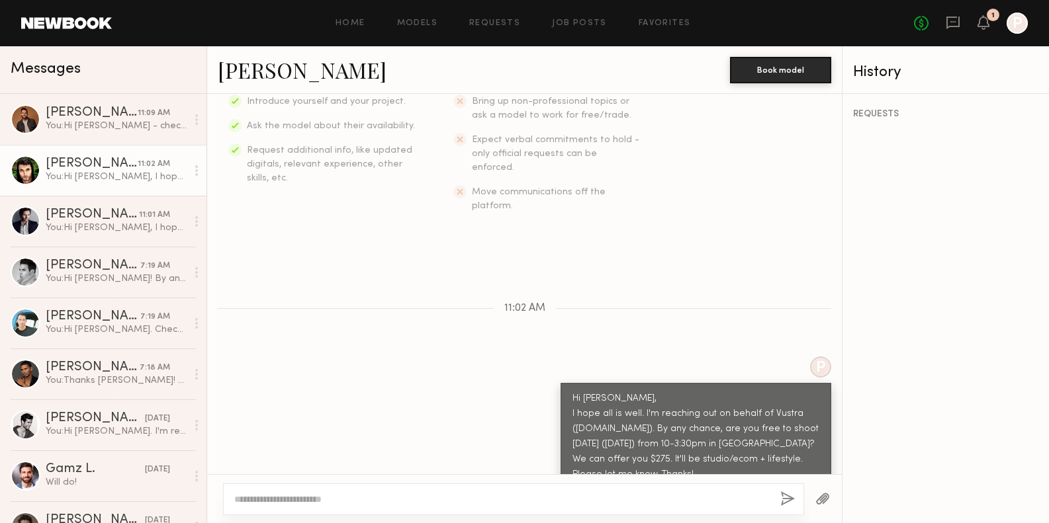
scroll to position [389, 0]
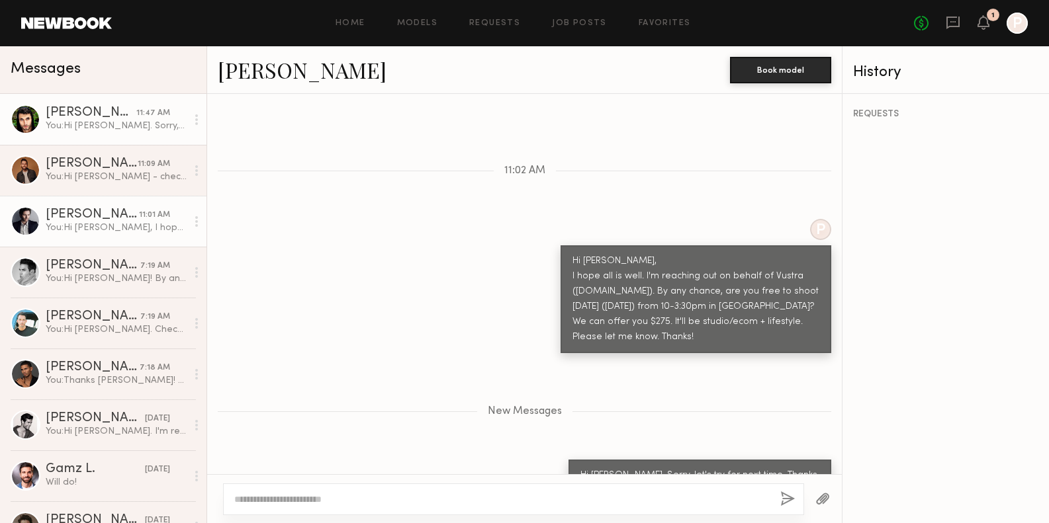
click at [96, 220] on div "[PERSON_NAME]" at bounding box center [92, 214] width 93 height 13
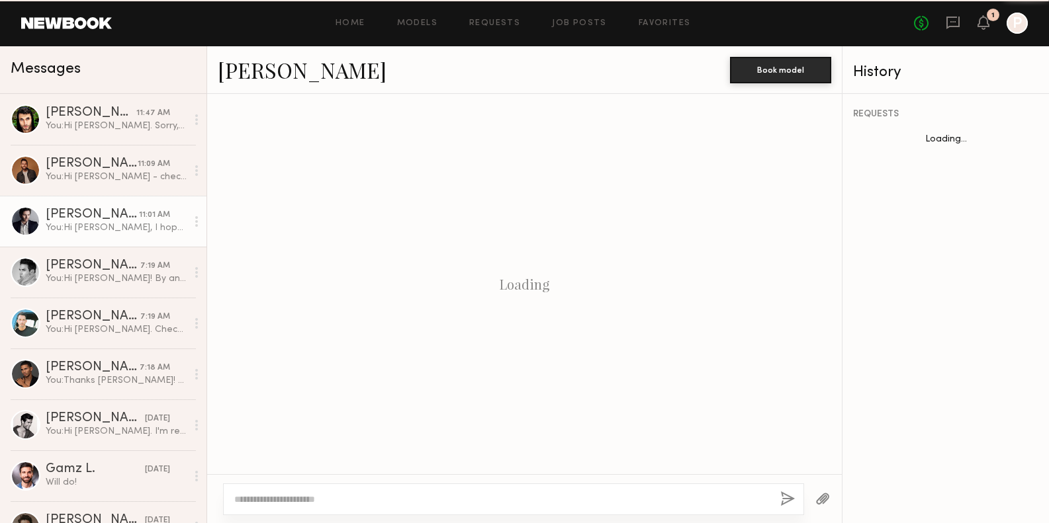
scroll to position [251, 0]
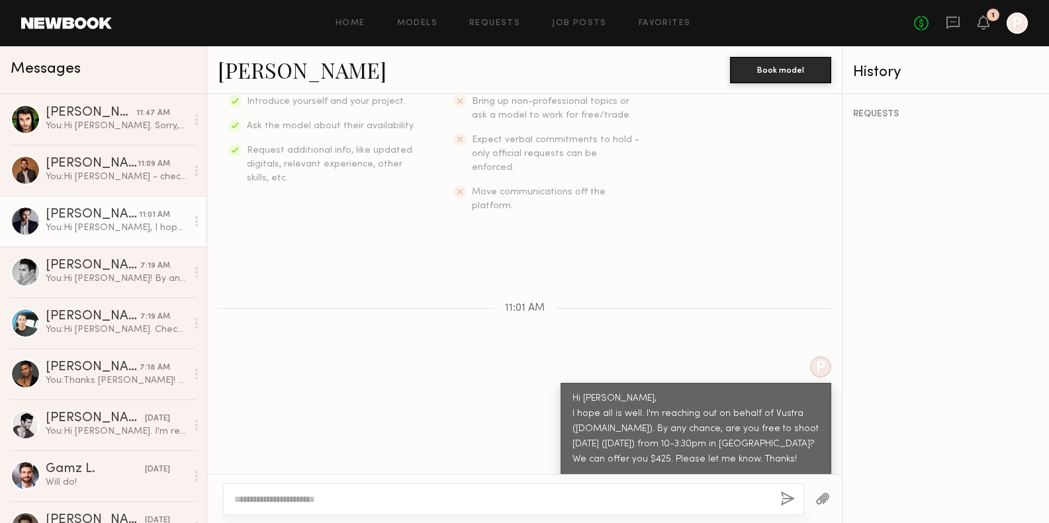
click at [335, 508] on div at bounding box center [513, 500] width 581 height 32
click at [273, 497] on textarea at bounding box center [501, 499] width 535 height 13
paste textarea "**********"
drag, startPoint x: 278, startPoint y: 498, endPoint x: 245, endPoint y: 497, distance: 33.1
click at [245, 497] on textarea "**********" at bounding box center [501, 499] width 535 height 13
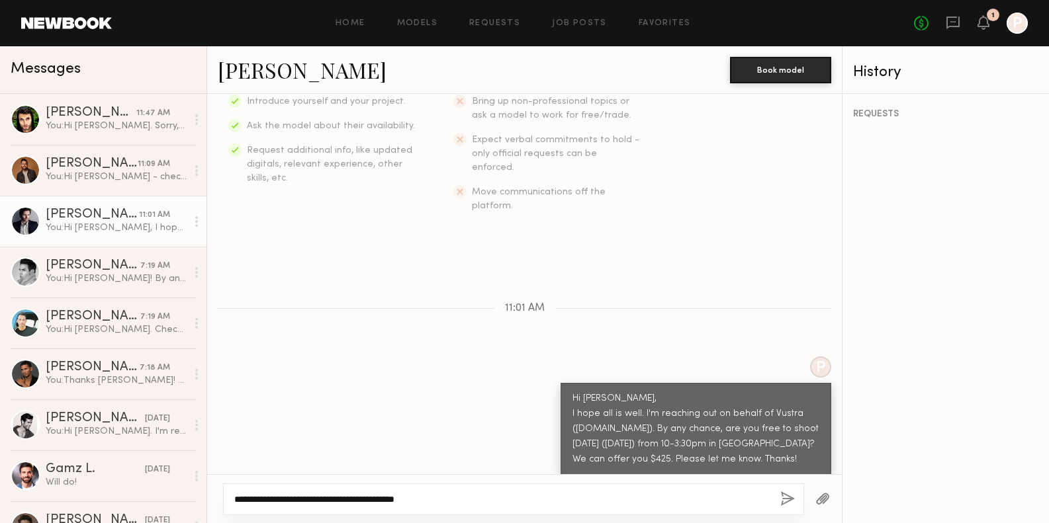
type textarea "**********"
click at [787, 503] on button "button" at bounding box center [787, 500] width 15 height 17
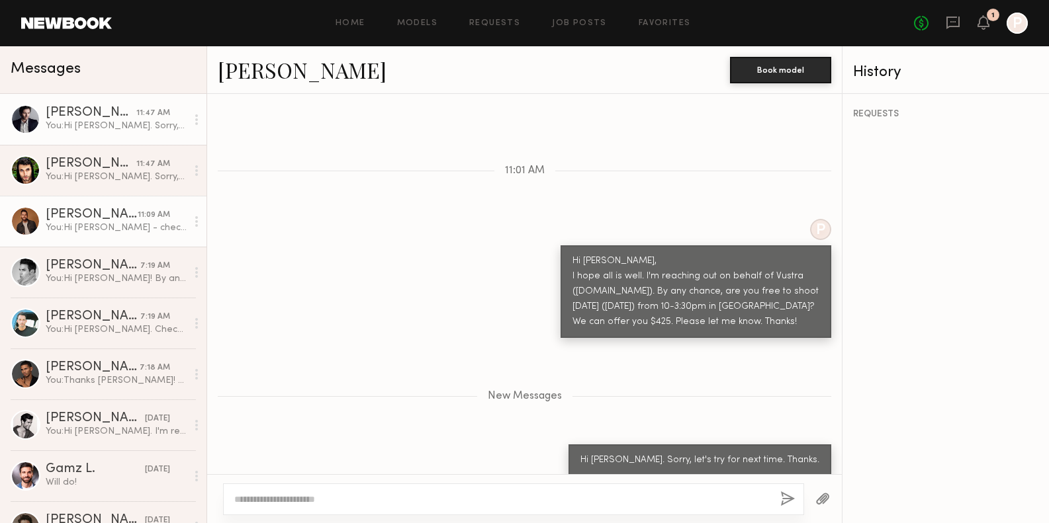
click at [107, 224] on div "You: Hi Brandon - checking in. Sorry for the urgency here. But need to finalize…" at bounding box center [116, 228] width 141 height 13
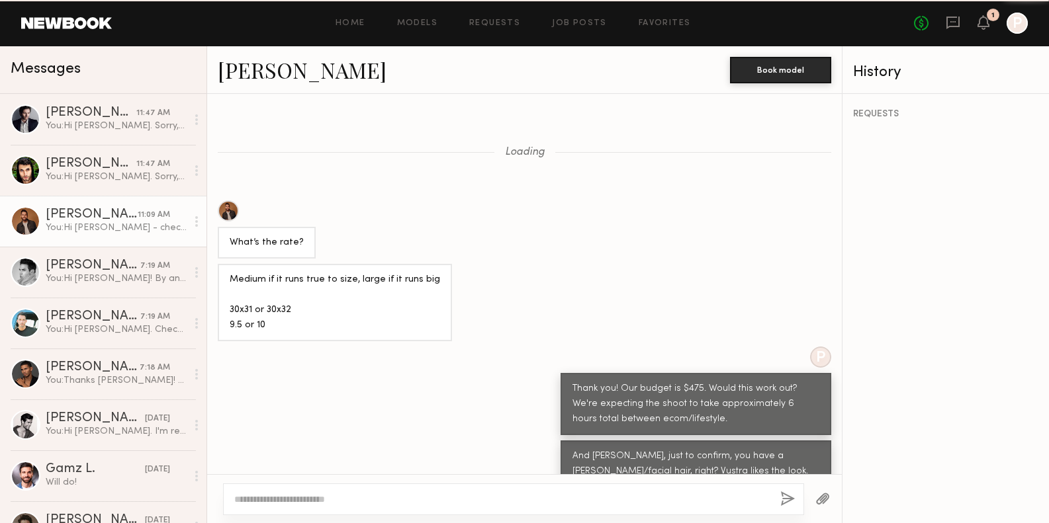
scroll to position [752, 0]
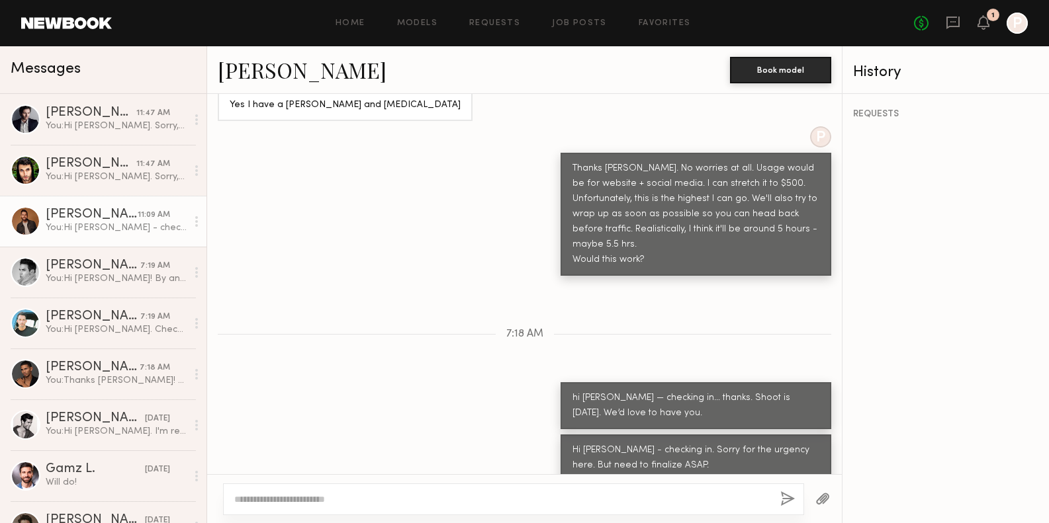
click at [349, 501] on textarea at bounding box center [501, 499] width 535 height 13
type textarea "*"
type textarea "**********"
click at [789, 498] on button "button" at bounding box center [787, 500] width 15 height 17
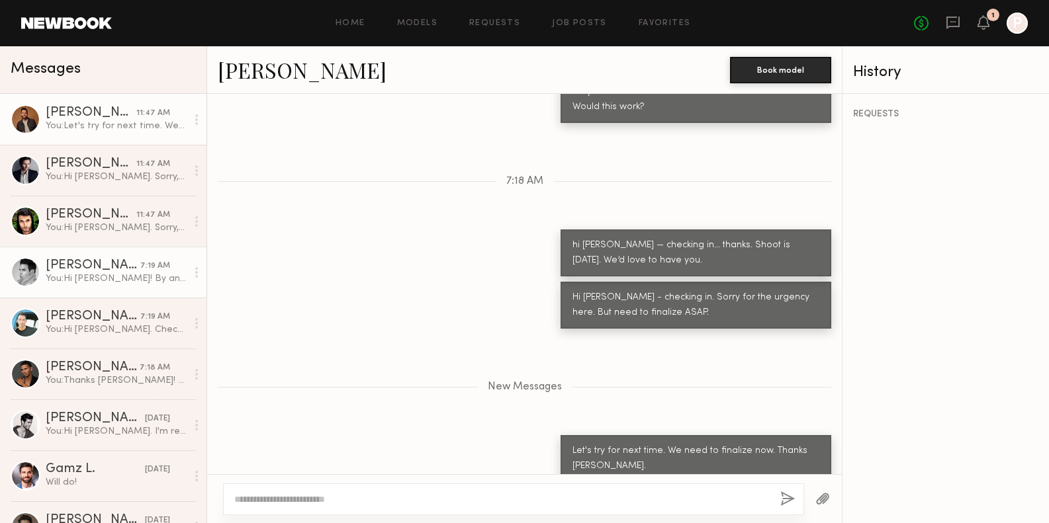
click at [97, 281] on div "You: Hi Norbert! By any chance, are you free to shoot tomorrow in downtown Los …" at bounding box center [116, 279] width 141 height 13
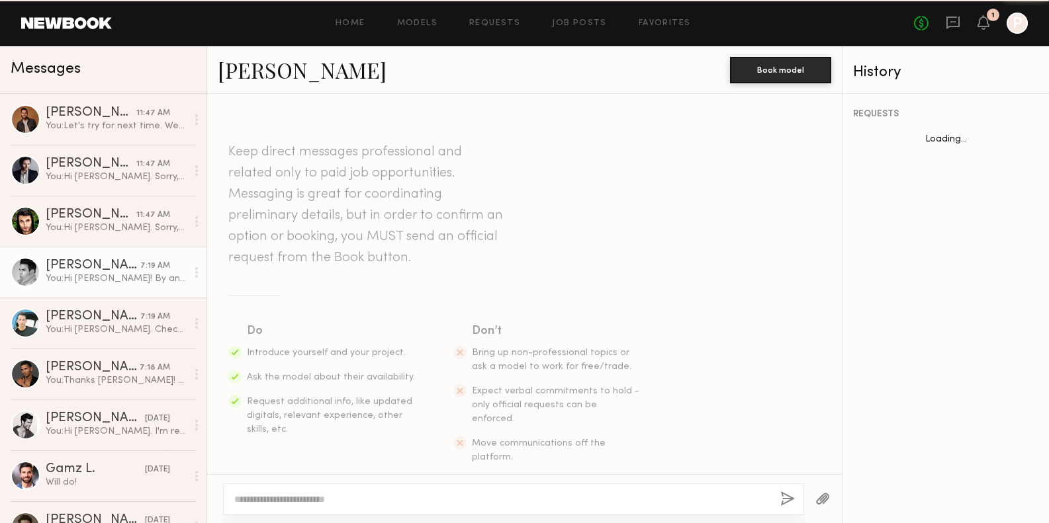
scroll to position [1170, 0]
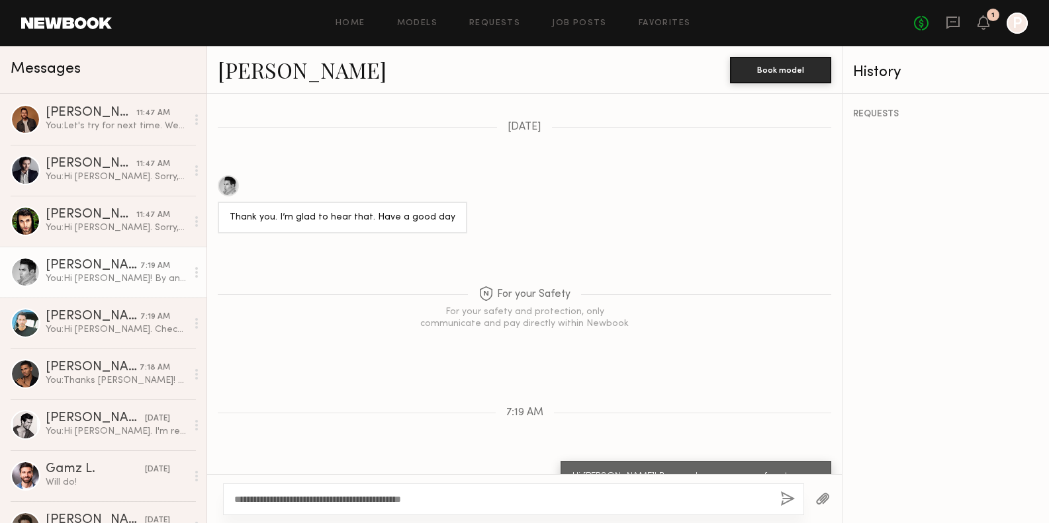
drag, startPoint x: 277, startPoint y: 501, endPoint x: 245, endPoint y: 500, distance: 31.8
click at [245, 500] on textarea "**********" at bounding box center [501, 499] width 535 height 13
type textarea "**********"
click at [786, 506] on button "button" at bounding box center [787, 500] width 15 height 17
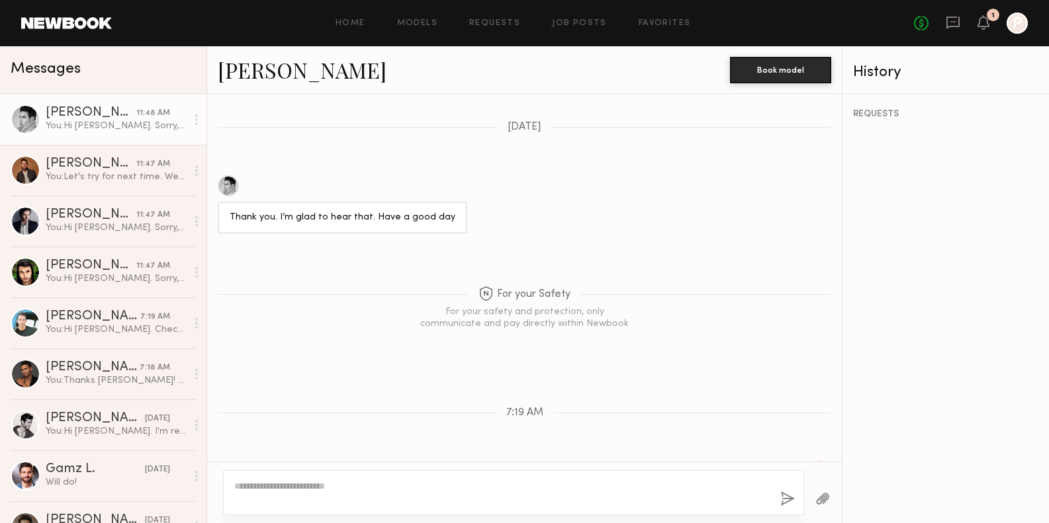
scroll to position [1349, 0]
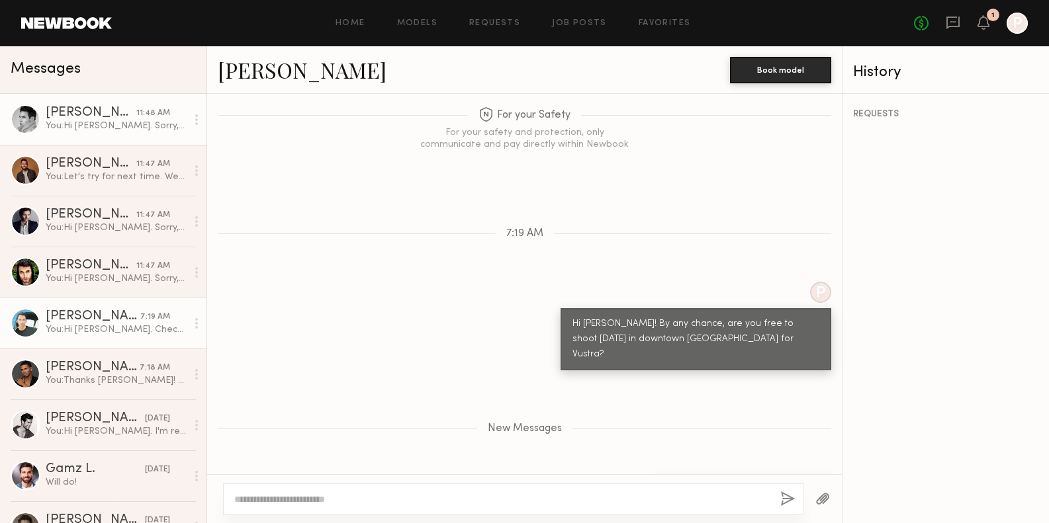
click at [112, 327] on div "You: Hi Sean. Checking in." at bounding box center [116, 330] width 141 height 13
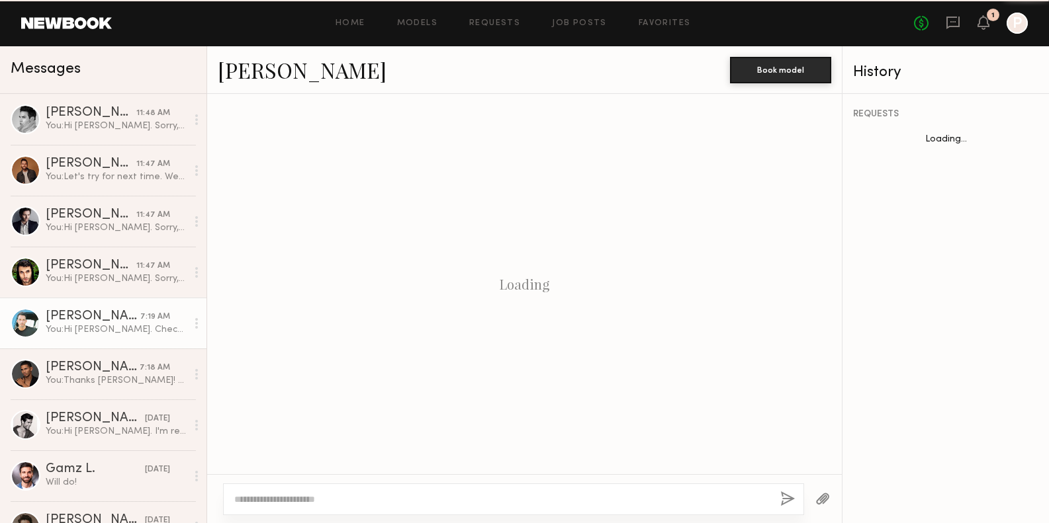
scroll to position [1186, 0]
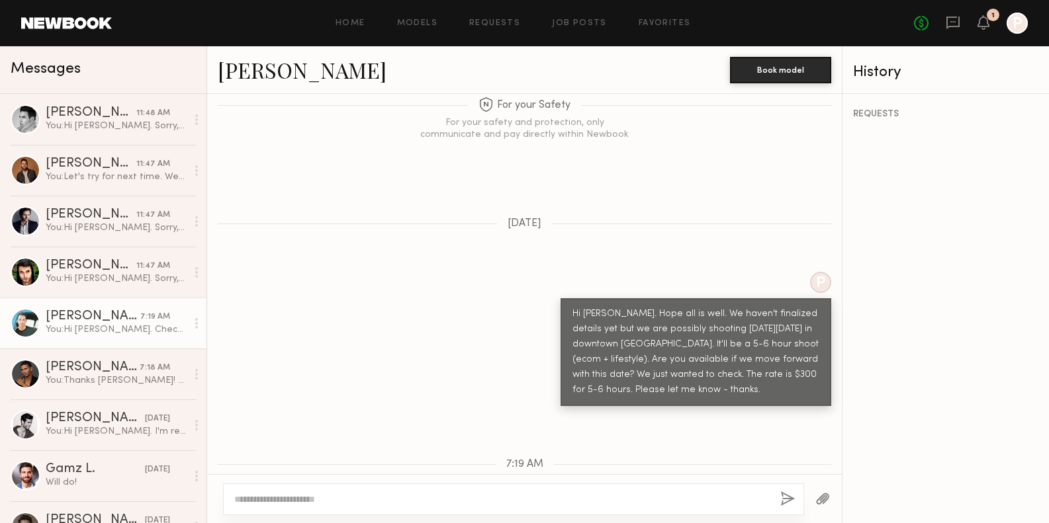
click at [382, 498] on textarea at bounding box center [501, 499] width 535 height 13
type textarea "**********"
click at [787, 500] on button "button" at bounding box center [787, 500] width 15 height 17
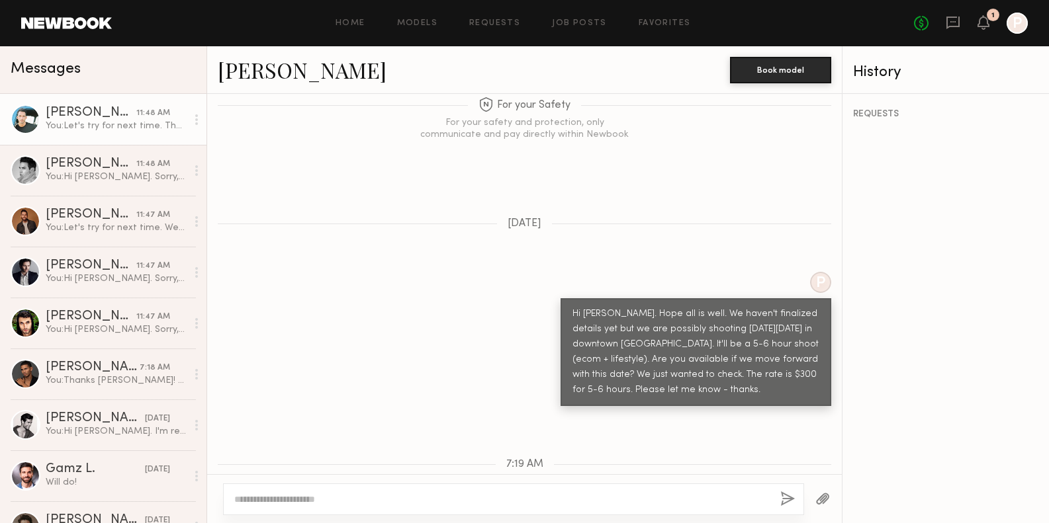
scroll to position [1323, 0]
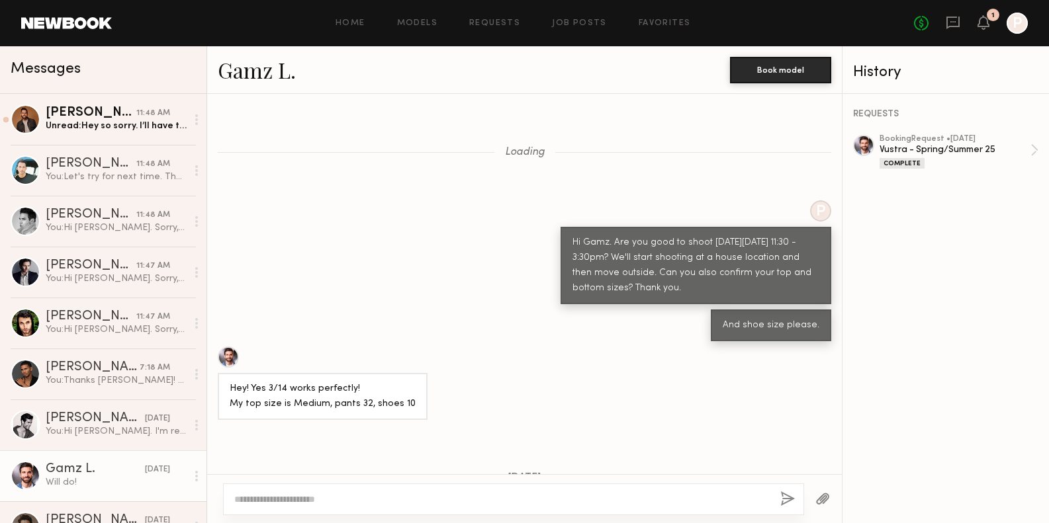
scroll to position [2825, 0]
